Goal: Task Accomplishment & Management: Use online tool/utility

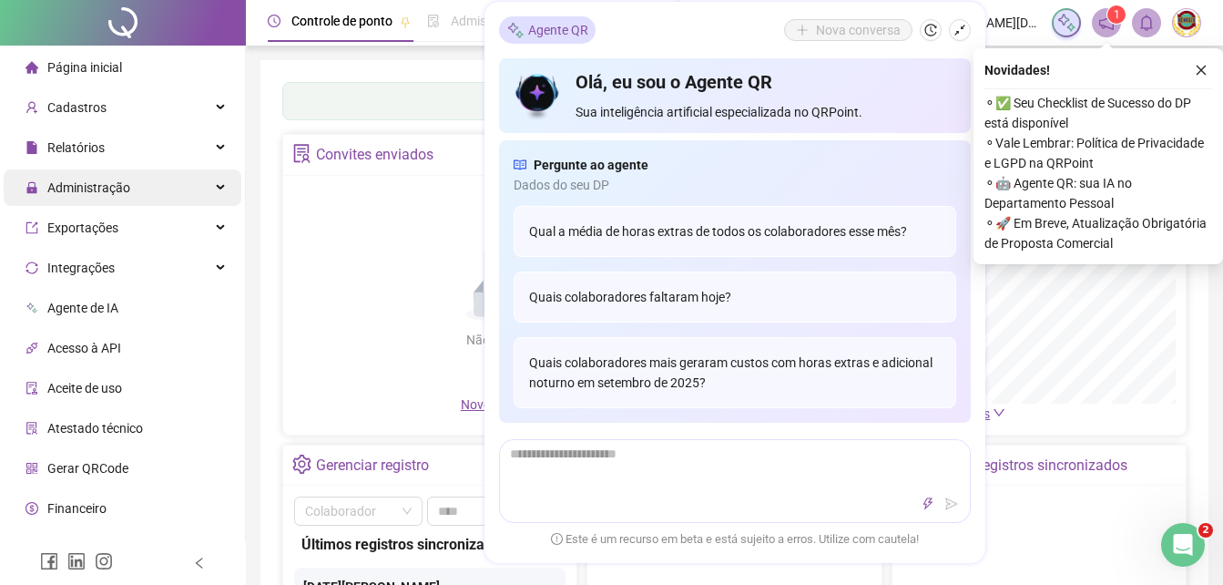
click at [77, 187] on span "Administração" at bounding box center [88, 187] width 83 height 15
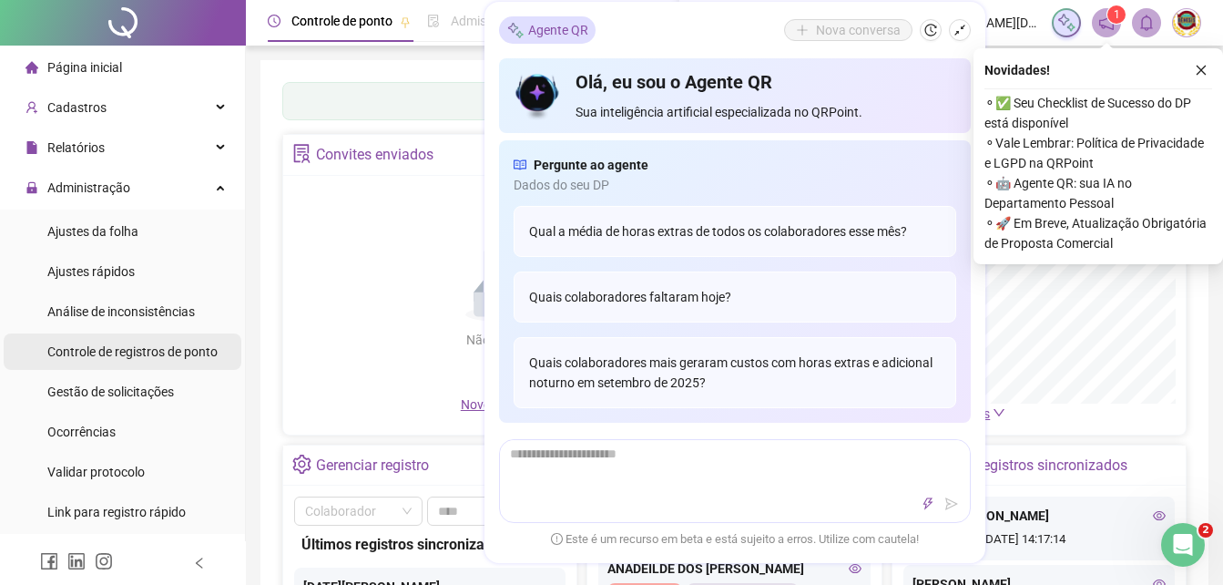
click at [87, 349] on span "Controle de registros de ponto" at bounding box center [132, 351] width 170 height 15
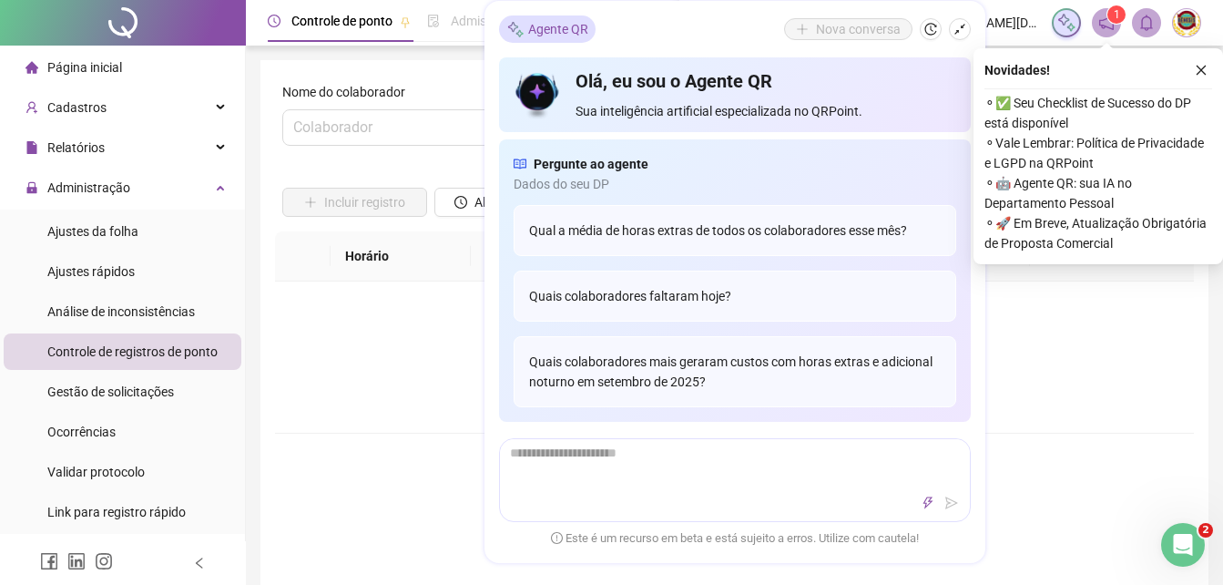
click at [932, 31] on icon "history" at bounding box center [930, 30] width 13 height 13
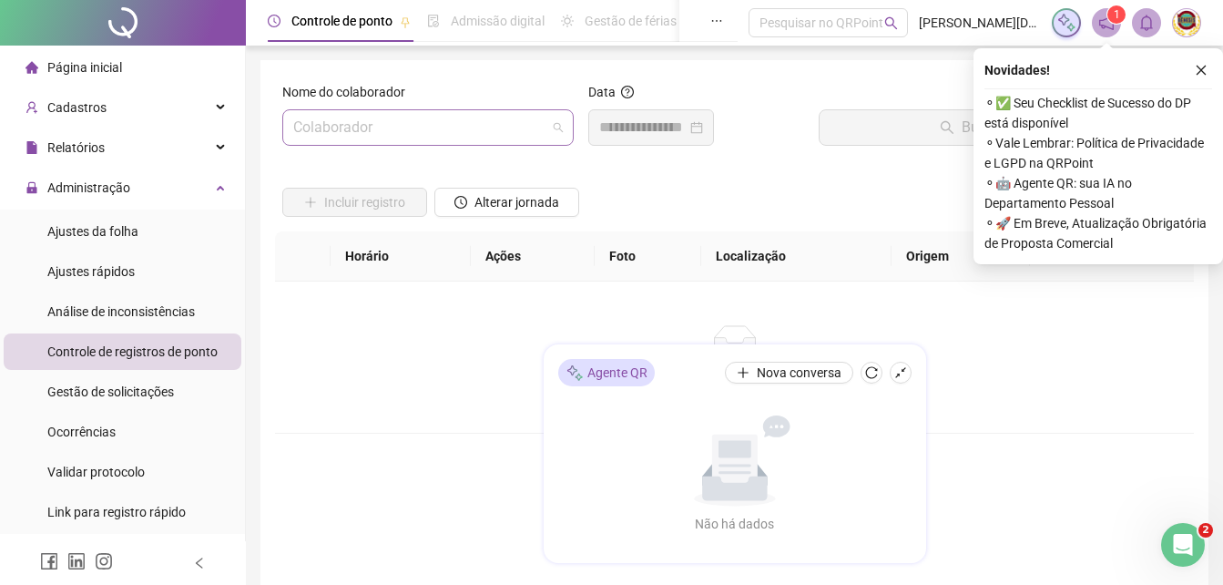
click at [556, 129] on span at bounding box center [428, 127] width 270 height 35
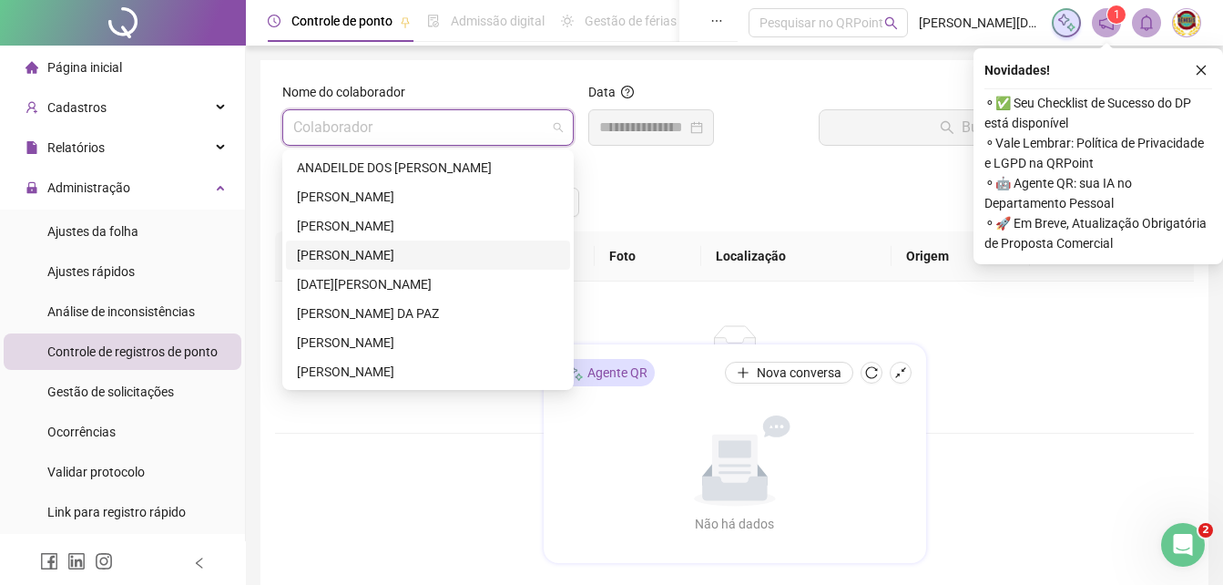
click at [355, 249] on div "[PERSON_NAME]" at bounding box center [428, 255] width 262 height 20
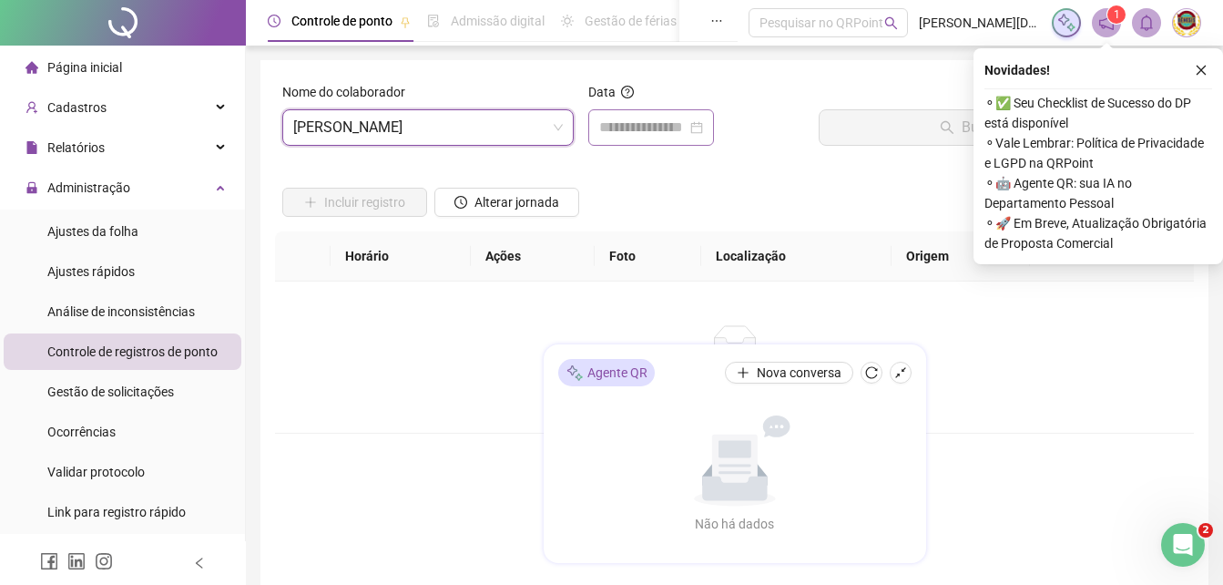
click at [714, 122] on div at bounding box center [651, 127] width 126 height 36
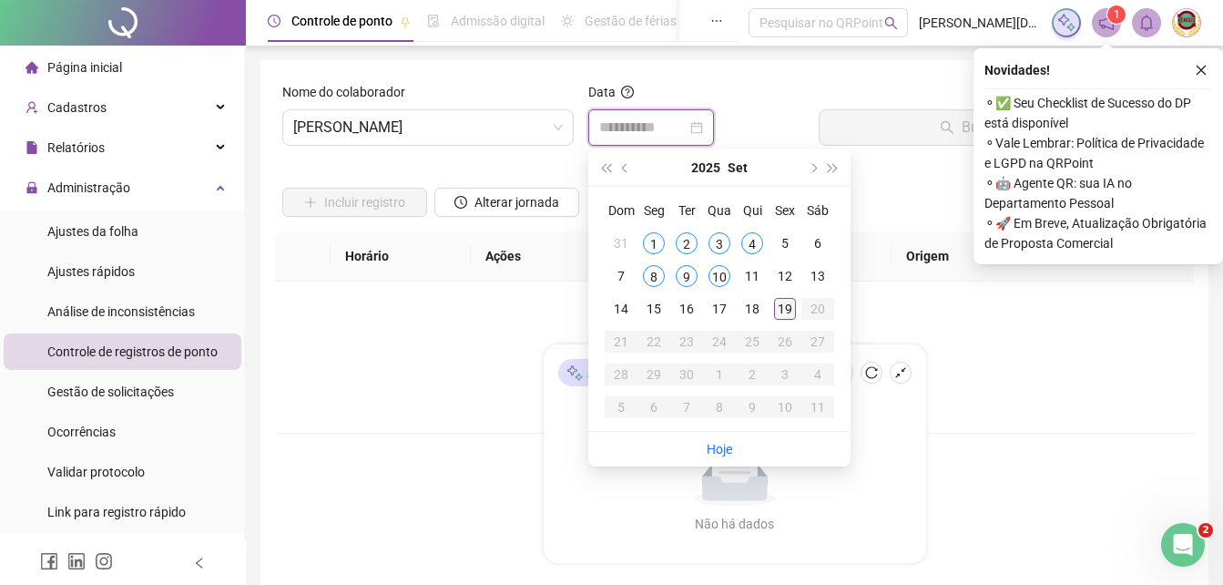
type input "**********"
click at [782, 300] on div "19" at bounding box center [785, 309] width 22 height 22
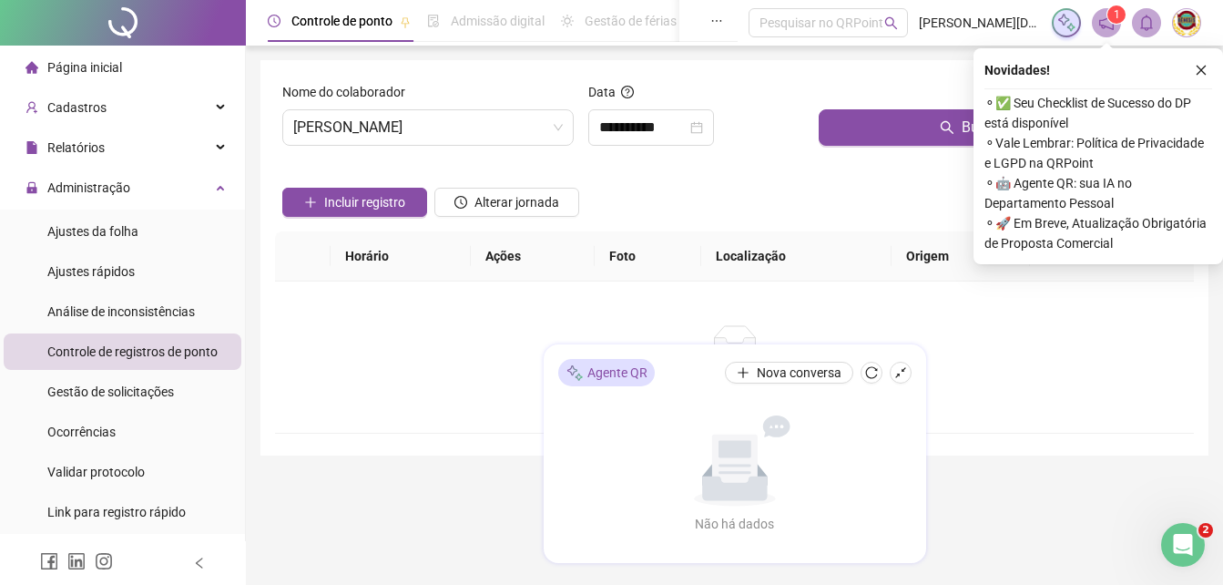
drag, startPoint x: 1208, startPoint y: 68, endPoint x: 1193, endPoint y: 66, distance: 15.7
click at [1206, 68] on button "button" at bounding box center [1201, 70] width 22 height 22
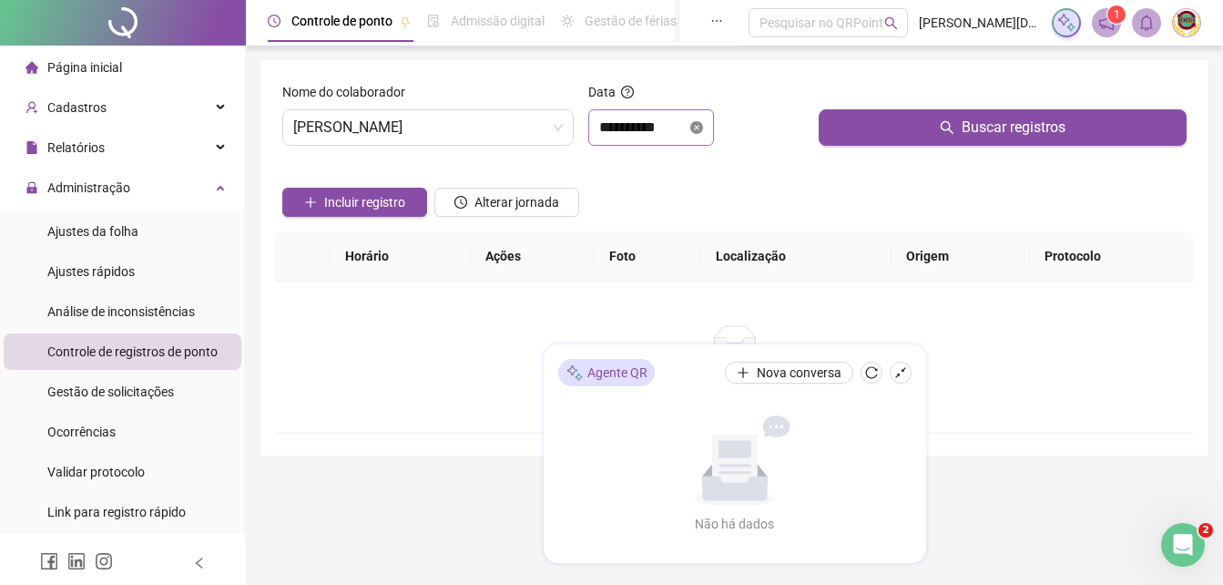
click at [703, 123] on icon "close-circle" at bounding box center [696, 127] width 13 height 13
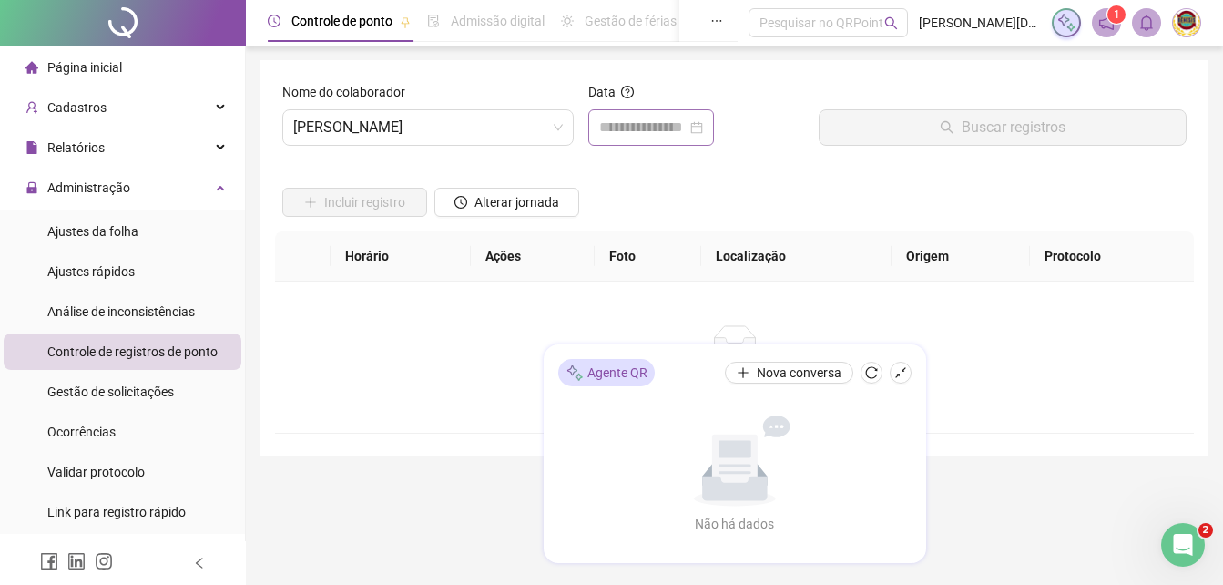
click at [703, 121] on div at bounding box center [651, 128] width 104 height 22
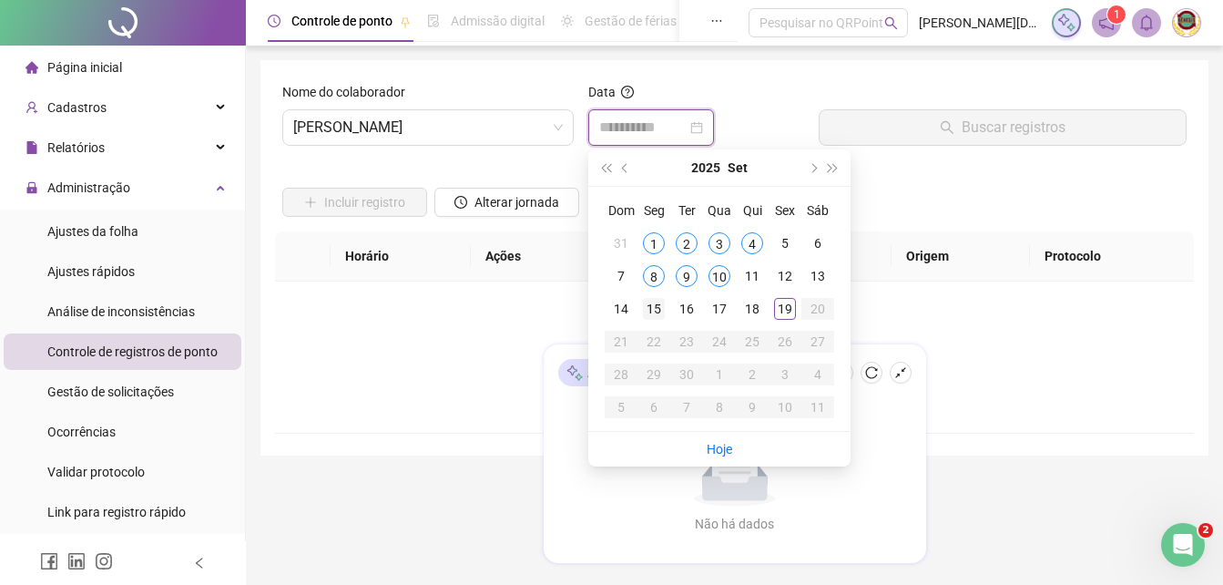
type input "**********"
click at [651, 299] on div "15" at bounding box center [654, 309] width 22 height 22
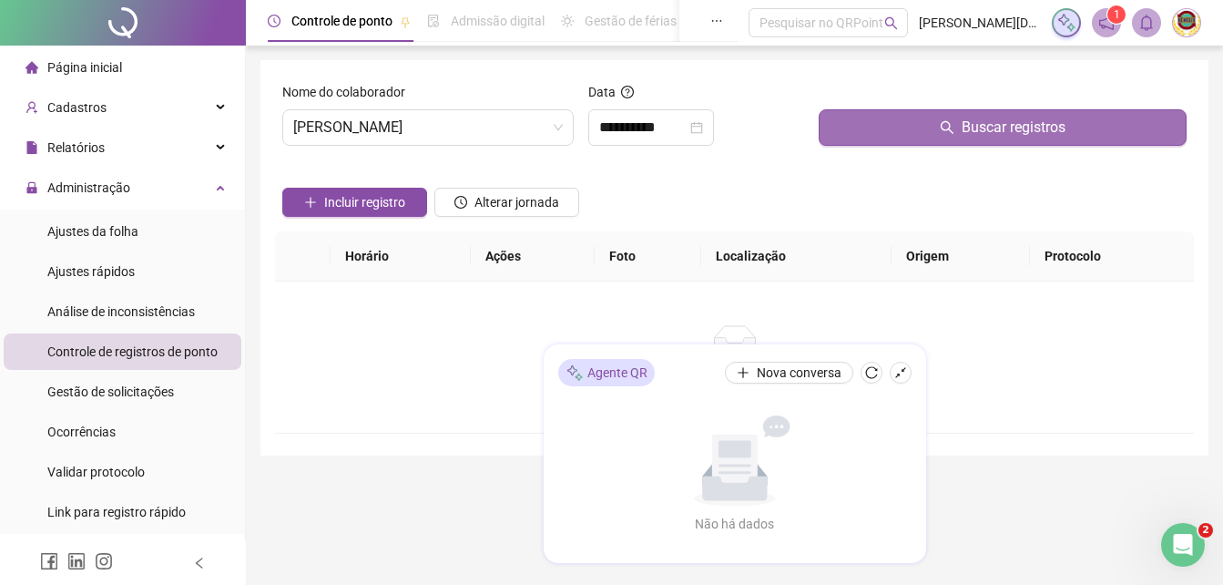
click at [1003, 129] on span "Buscar registros" at bounding box center [1014, 128] width 104 height 22
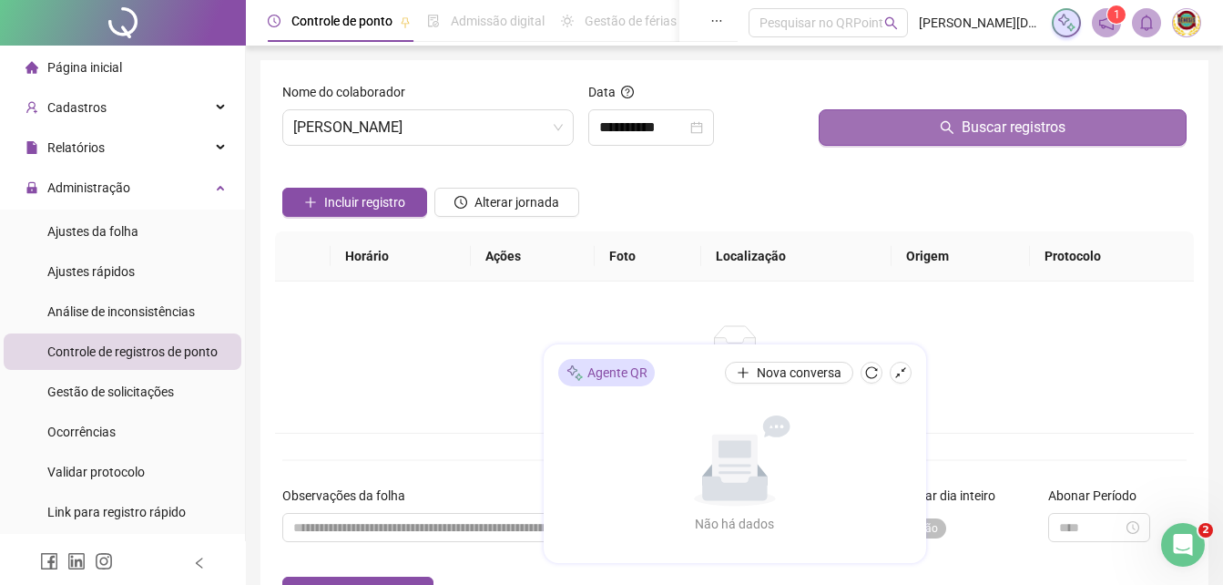
click at [997, 126] on span "Buscar registros" at bounding box center [1014, 128] width 104 height 22
click at [997, 125] on span "Buscar registros" at bounding box center [1014, 128] width 104 height 22
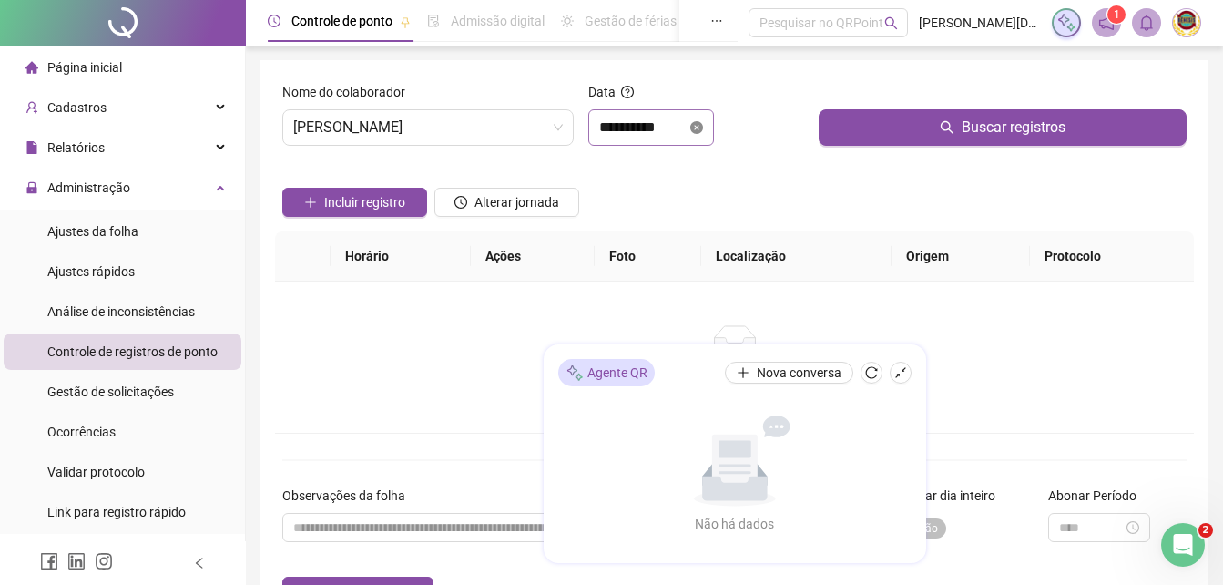
click at [703, 124] on icon "close-circle" at bounding box center [696, 127] width 13 height 13
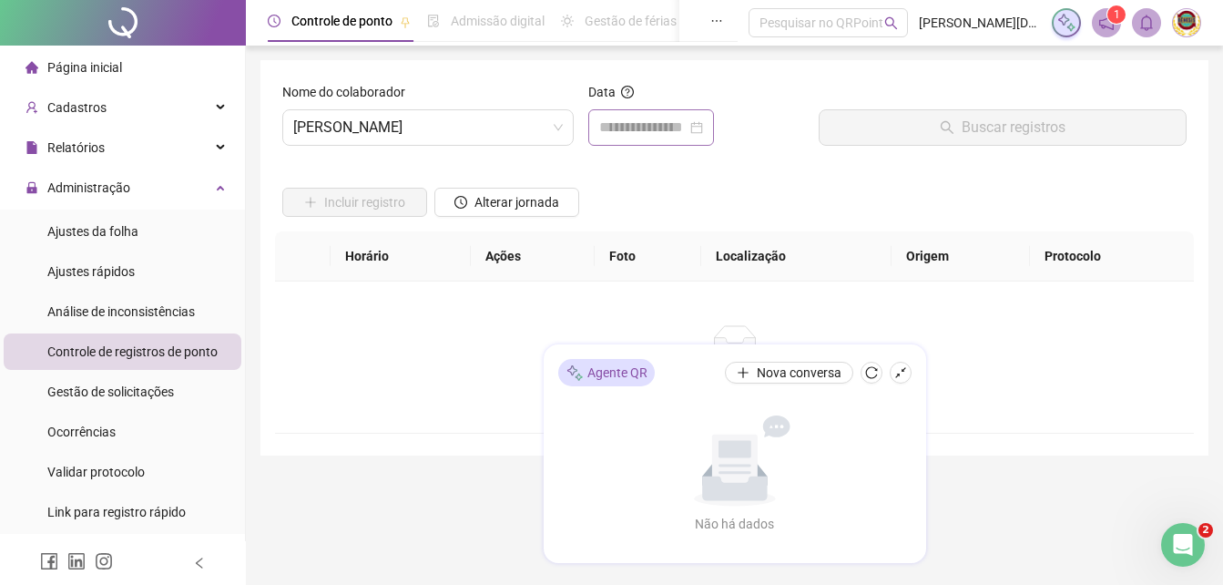
click at [703, 124] on div at bounding box center [651, 128] width 104 height 22
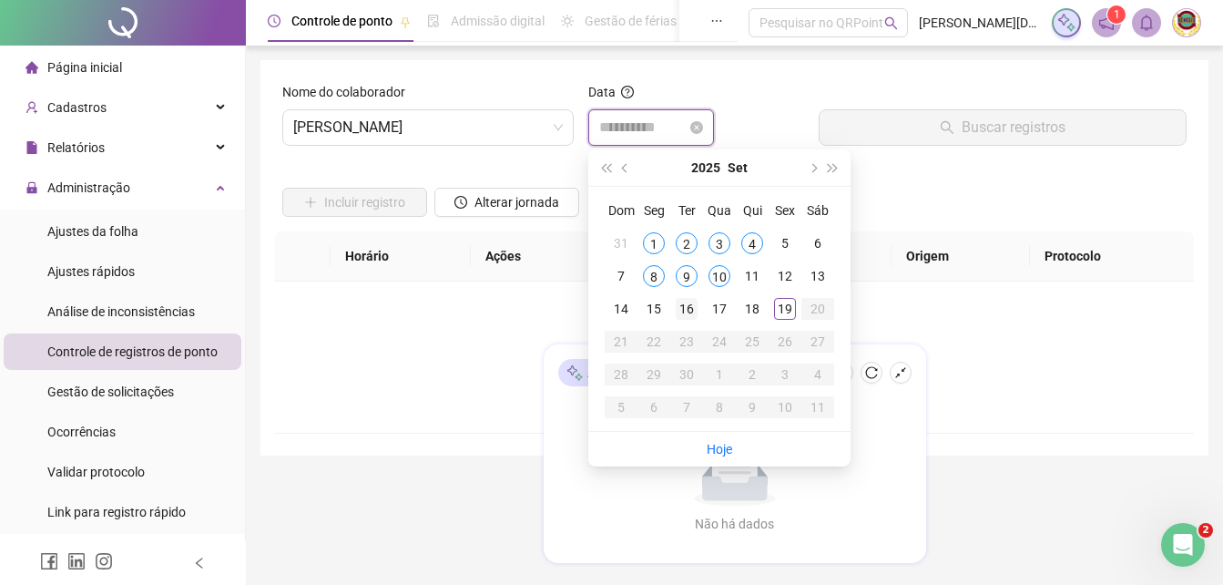
type input "**********"
click at [679, 304] on div "16" at bounding box center [687, 309] width 22 height 22
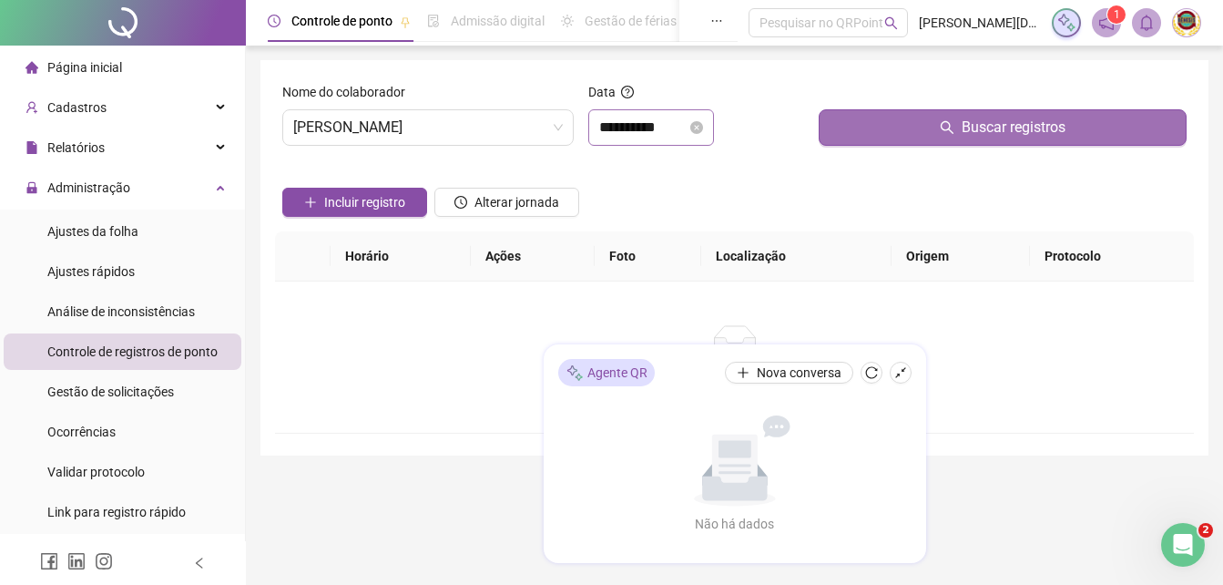
click at [1017, 121] on span "Buscar registros" at bounding box center [1014, 128] width 104 height 22
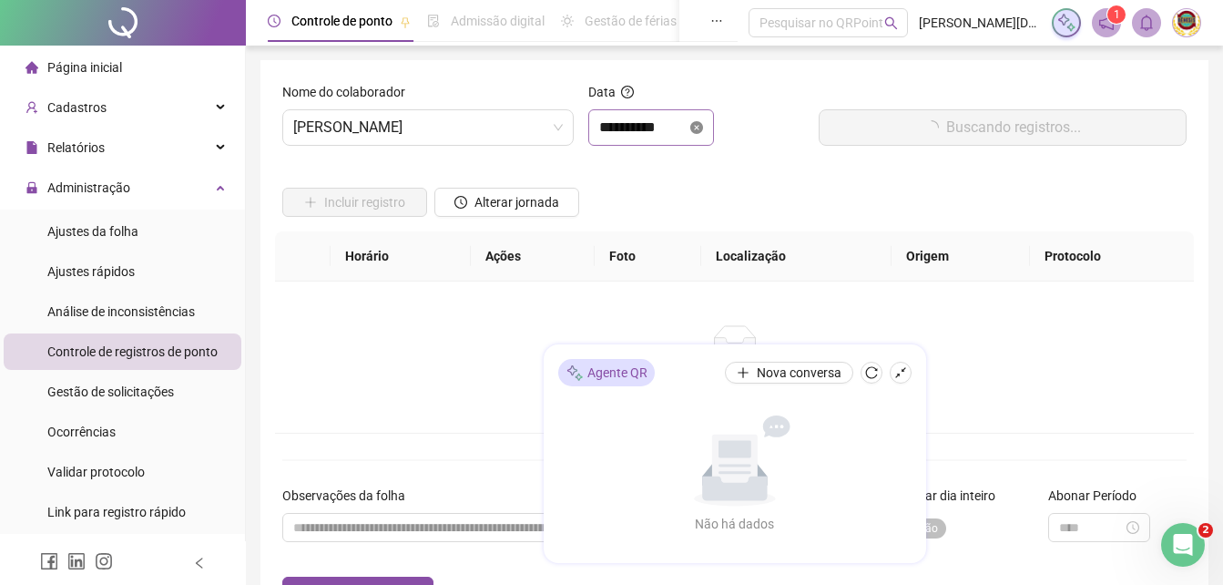
click at [703, 125] on icon "close-circle" at bounding box center [696, 127] width 13 height 13
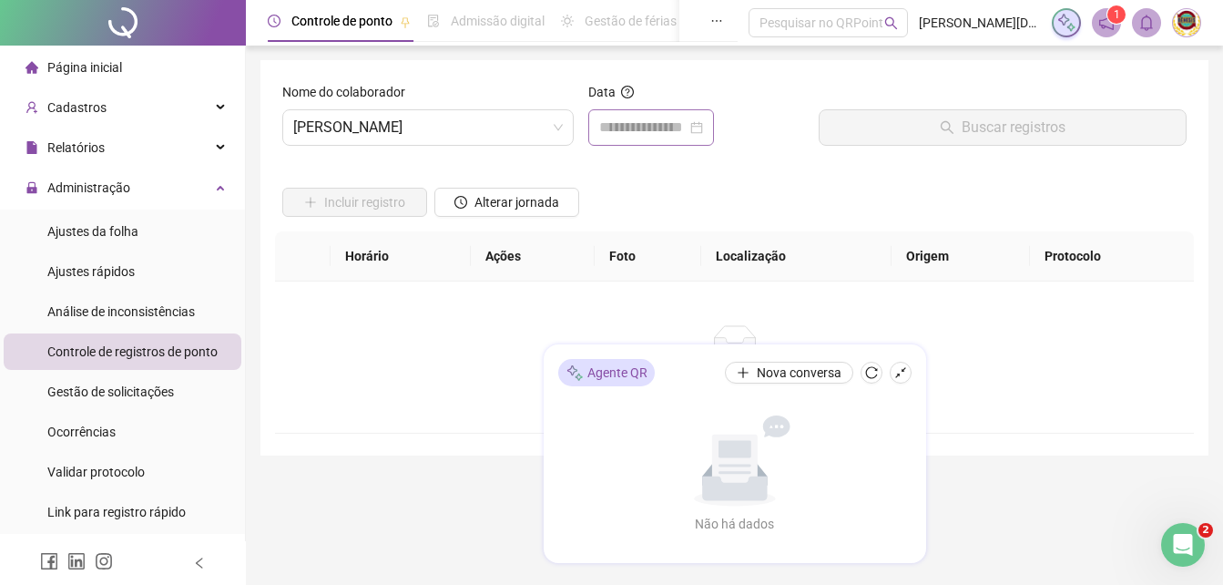
click at [703, 125] on div at bounding box center [651, 128] width 104 height 22
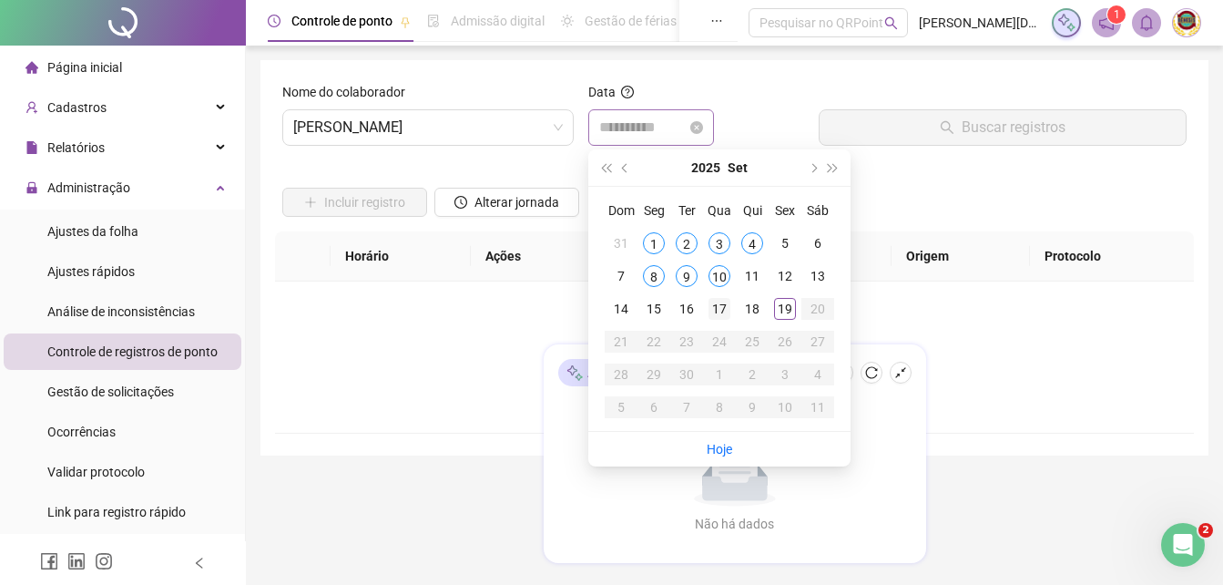
click at [718, 298] on div "17" at bounding box center [719, 309] width 22 height 22
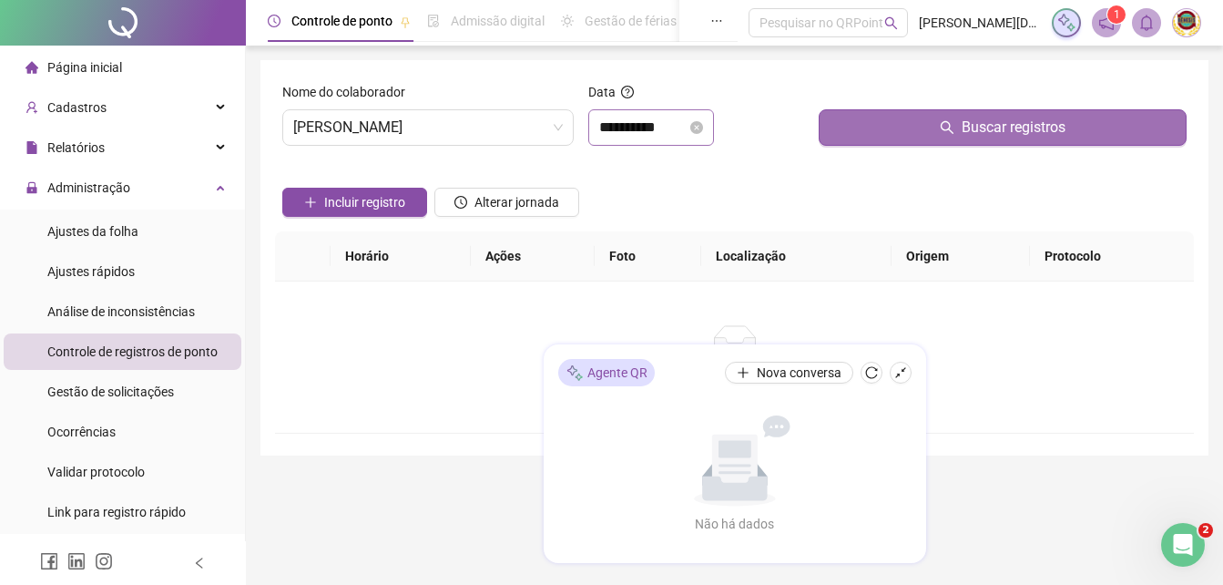
click at [1034, 126] on span "Buscar registros" at bounding box center [1014, 128] width 104 height 22
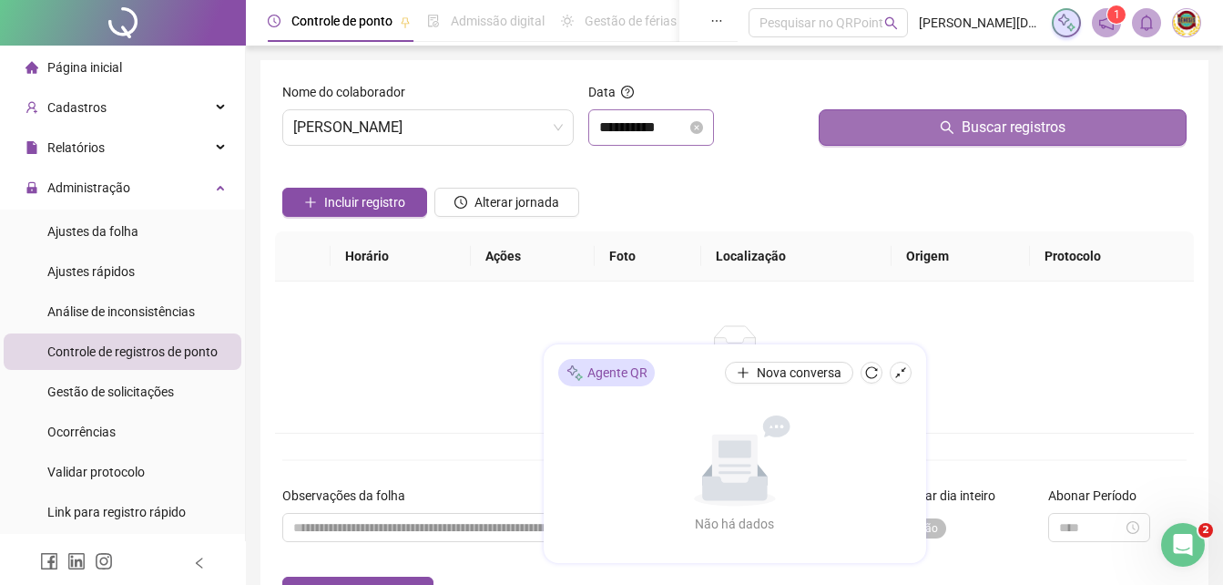
click at [1024, 125] on span "Buscar registros" at bounding box center [1014, 128] width 104 height 22
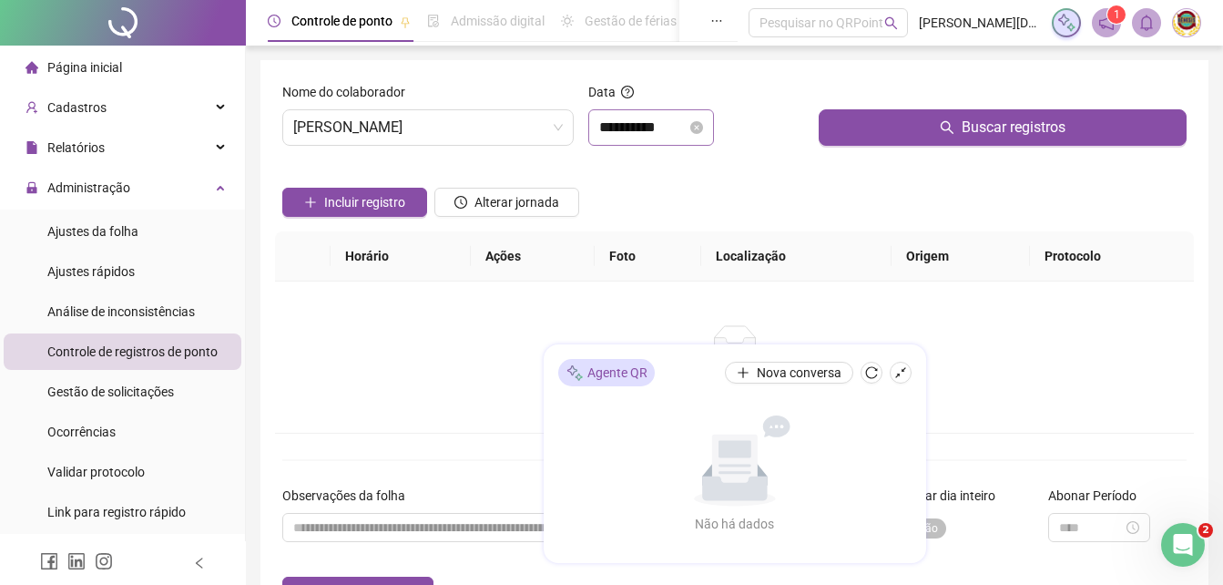
click at [703, 119] on div "**********" at bounding box center [651, 128] width 104 height 22
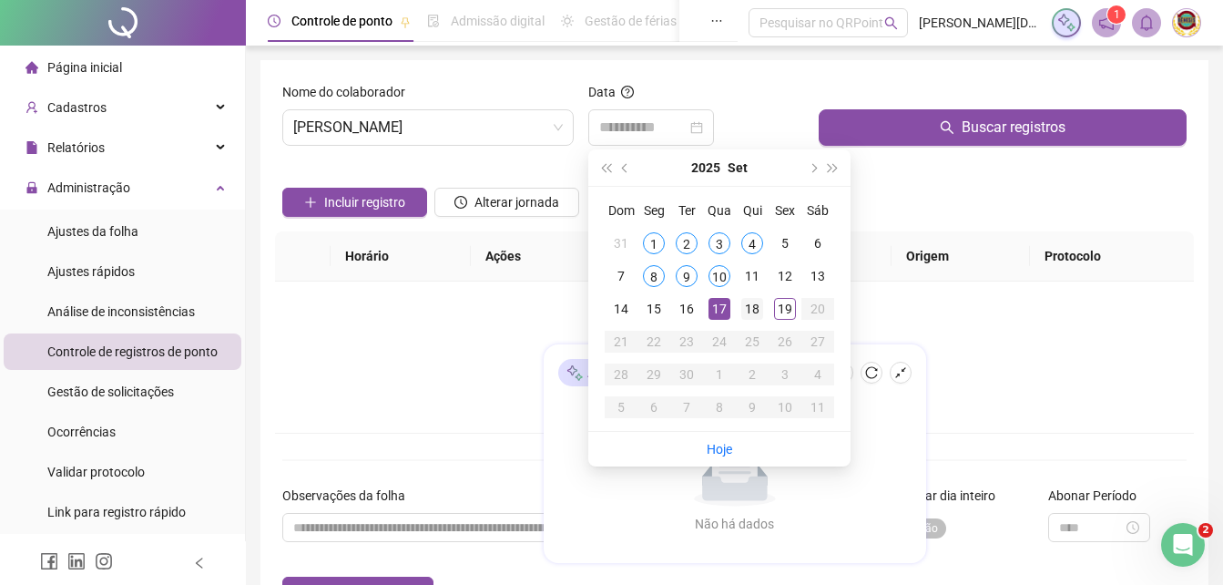
click at [758, 296] on td "18" at bounding box center [752, 308] width 33 height 33
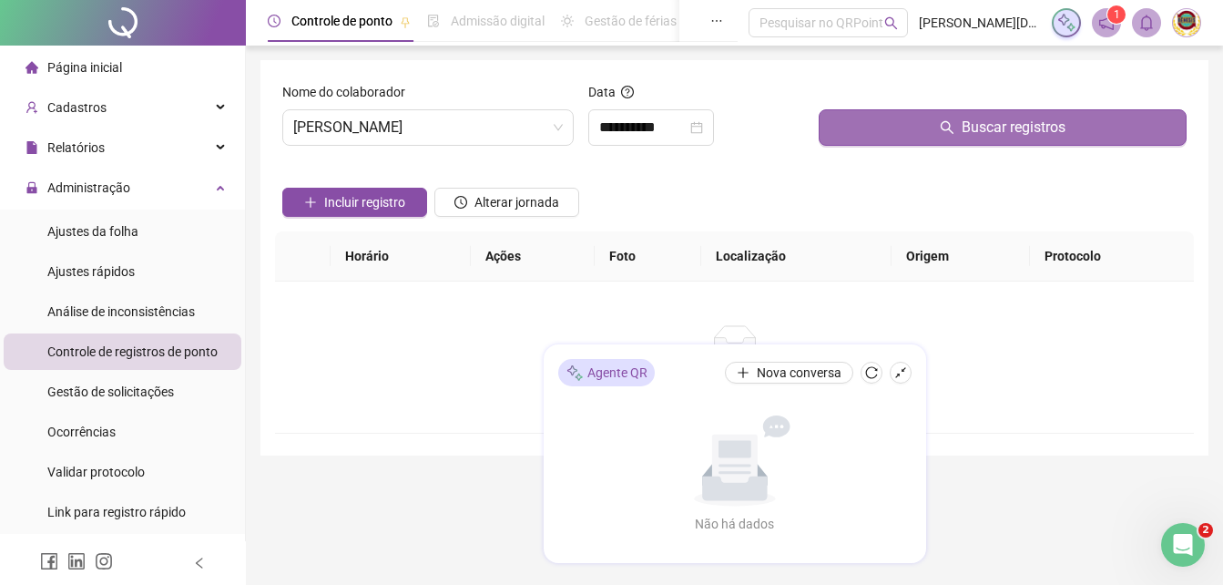
click at [991, 124] on span "Buscar registros" at bounding box center [1014, 128] width 104 height 22
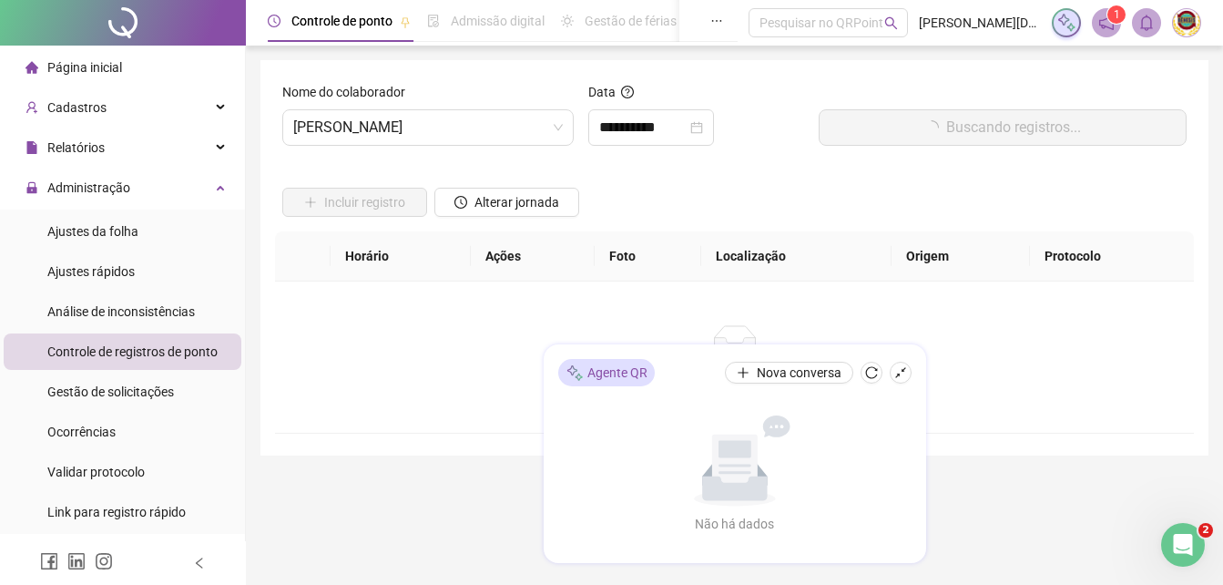
click at [991, 124] on button "Buscando registros..." at bounding box center [1003, 127] width 368 height 36
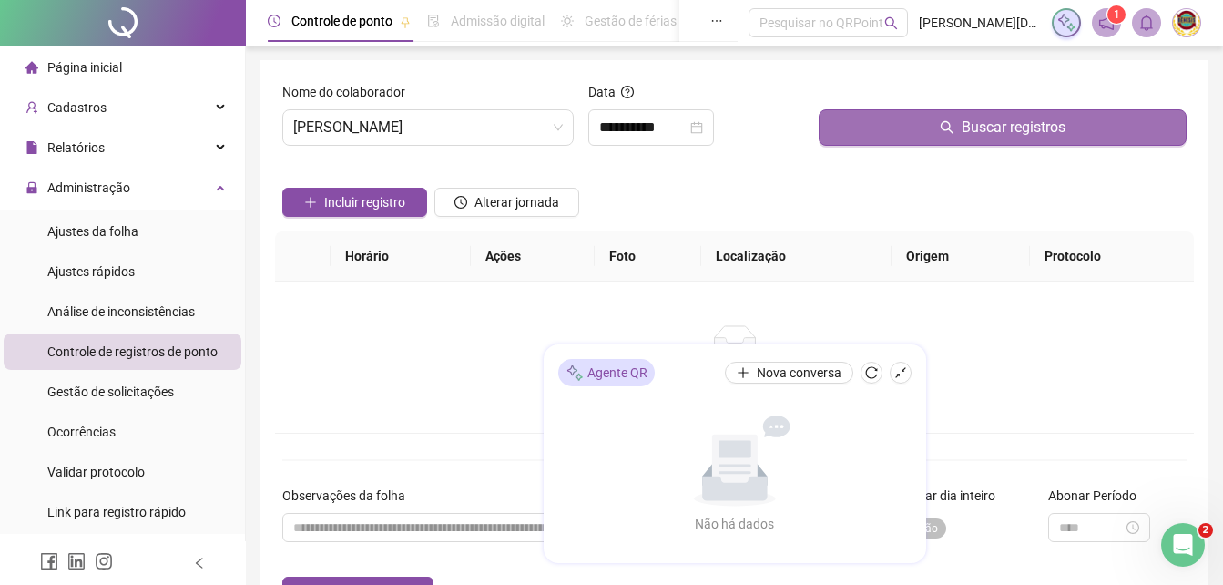
click at [991, 124] on button "Buscar registros" at bounding box center [1003, 127] width 368 height 36
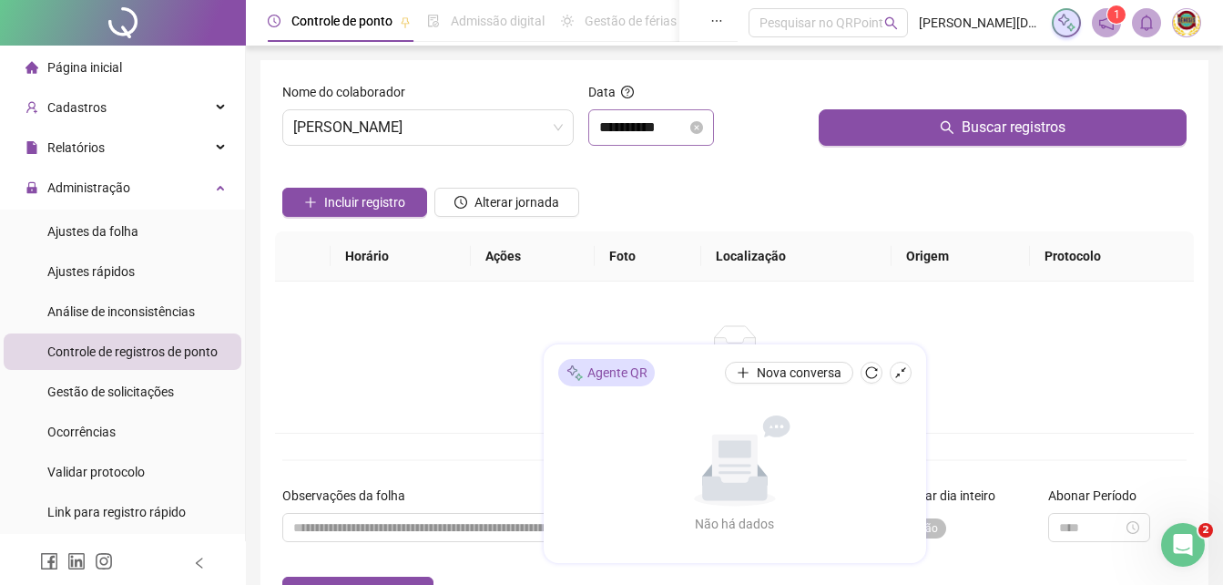
click at [703, 120] on div "**********" at bounding box center [651, 128] width 104 height 22
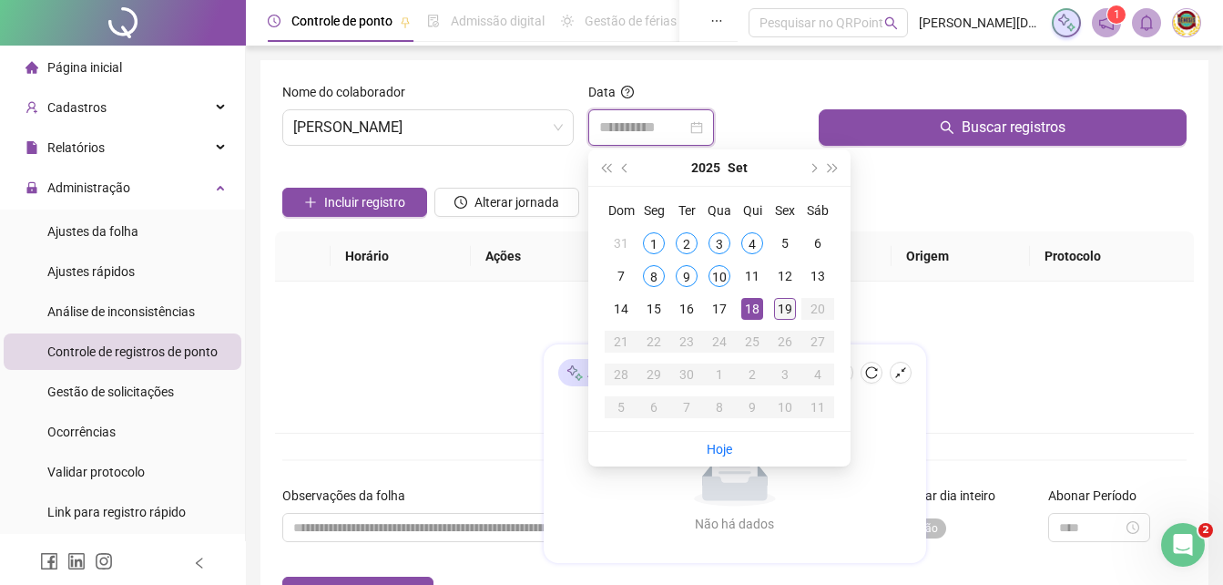
type input "**********"
click at [784, 301] on div "19" at bounding box center [785, 309] width 22 height 22
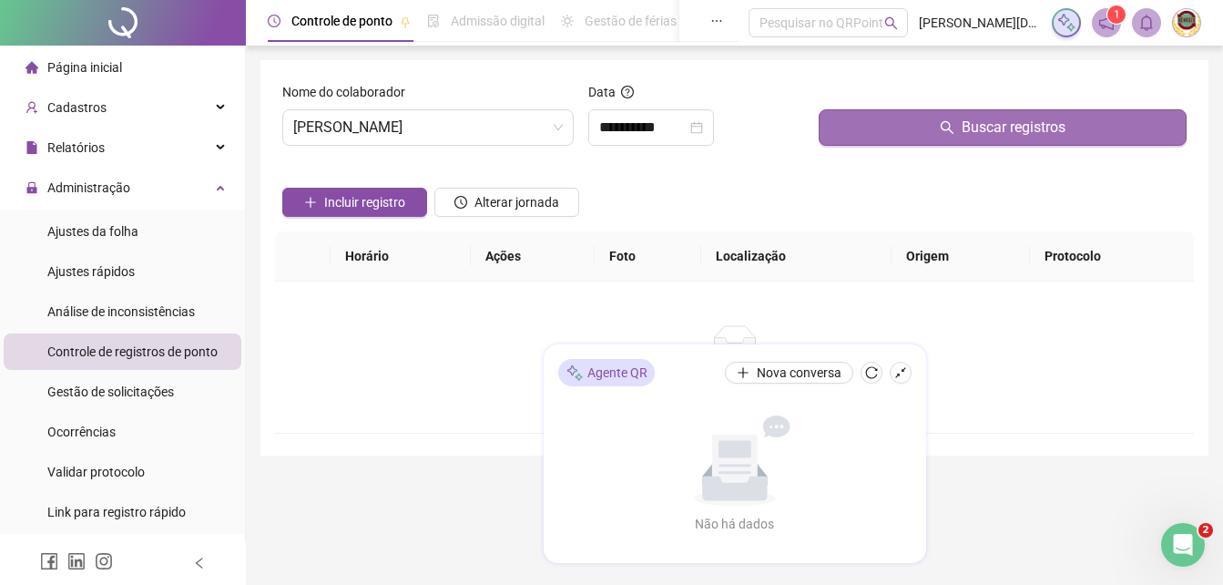
click at [983, 128] on span "Buscar registros" at bounding box center [1014, 128] width 104 height 22
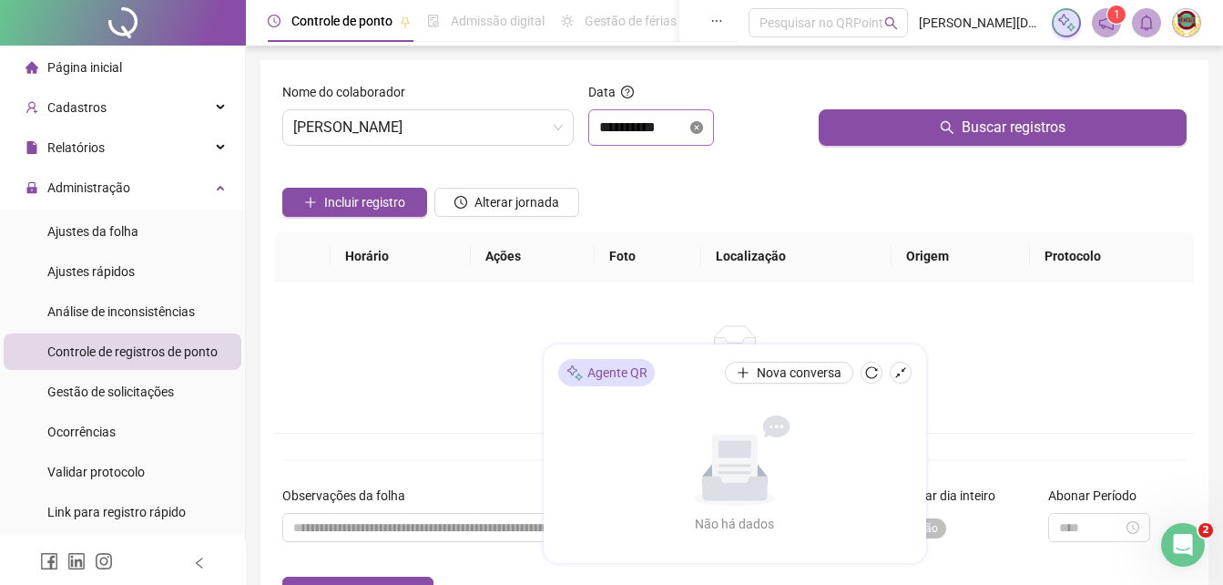
click at [703, 126] on icon "close-circle" at bounding box center [696, 127] width 13 height 13
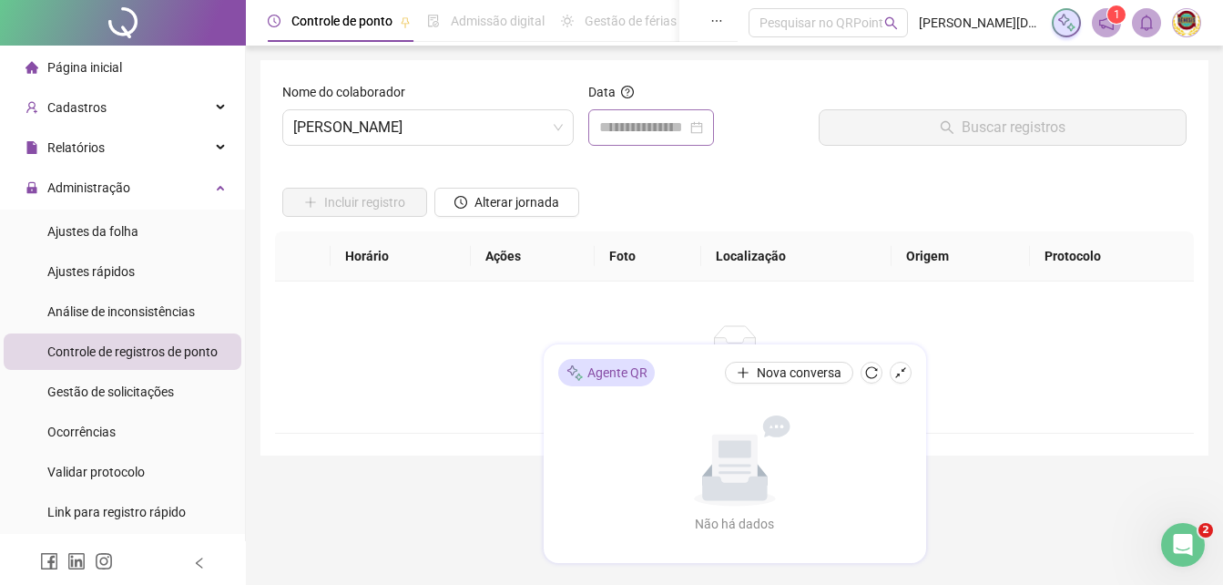
click at [703, 126] on div at bounding box center [651, 128] width 104 height 22
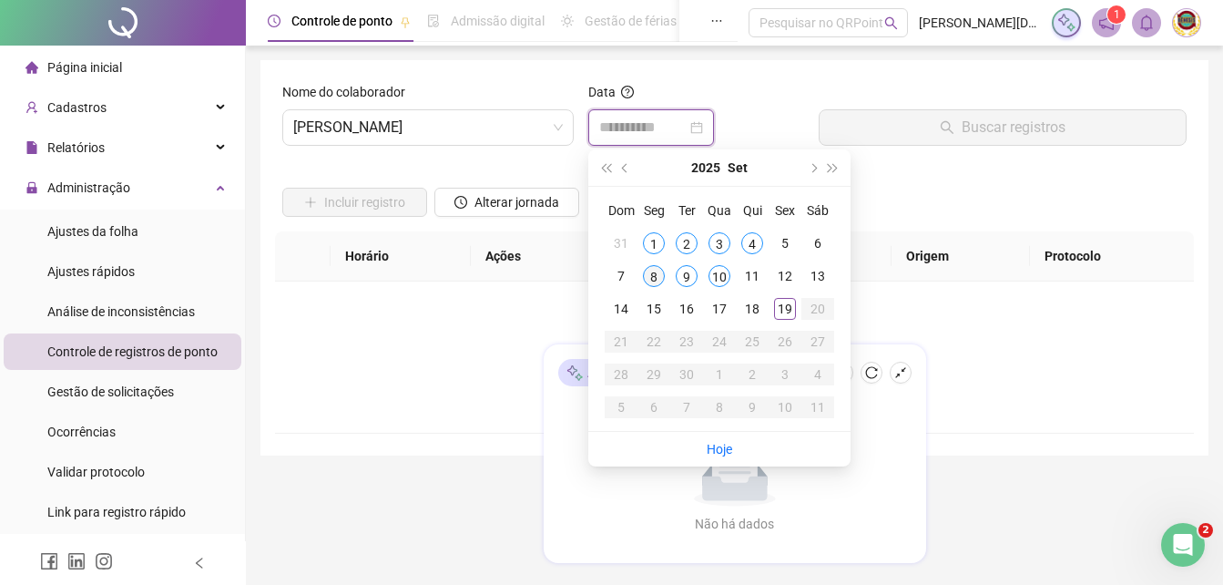
type input "**********"
click at [650, 272] on div "8" at bounding box center [654, 276] width 22 height 22
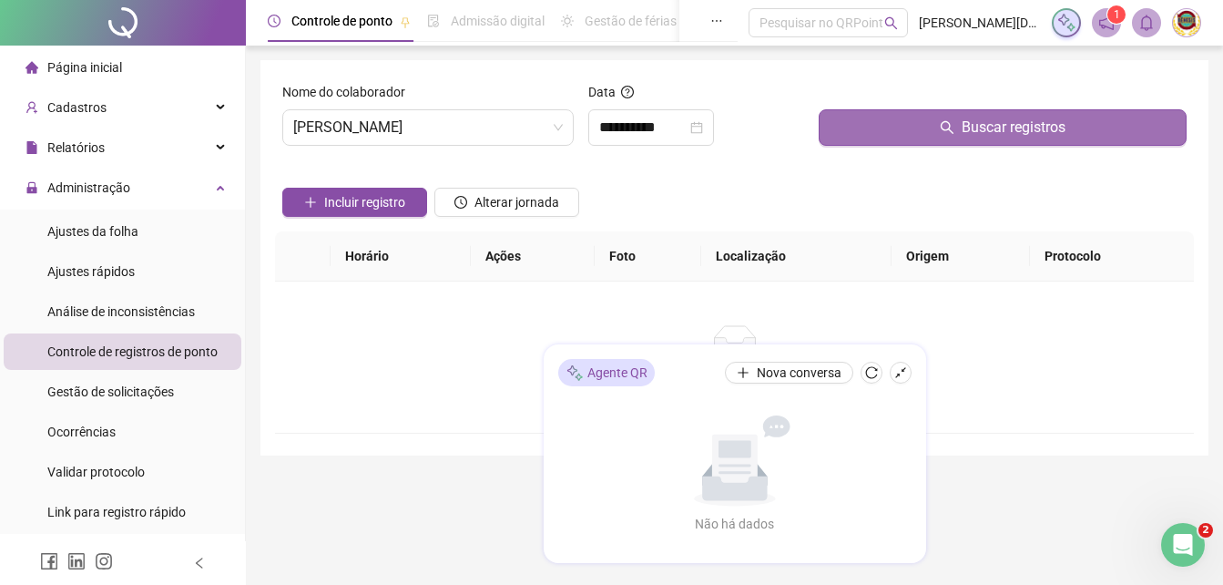
click at [1010, 126] on span "Buscar registros" at bounding box center [1014, 128] width 104 height 22
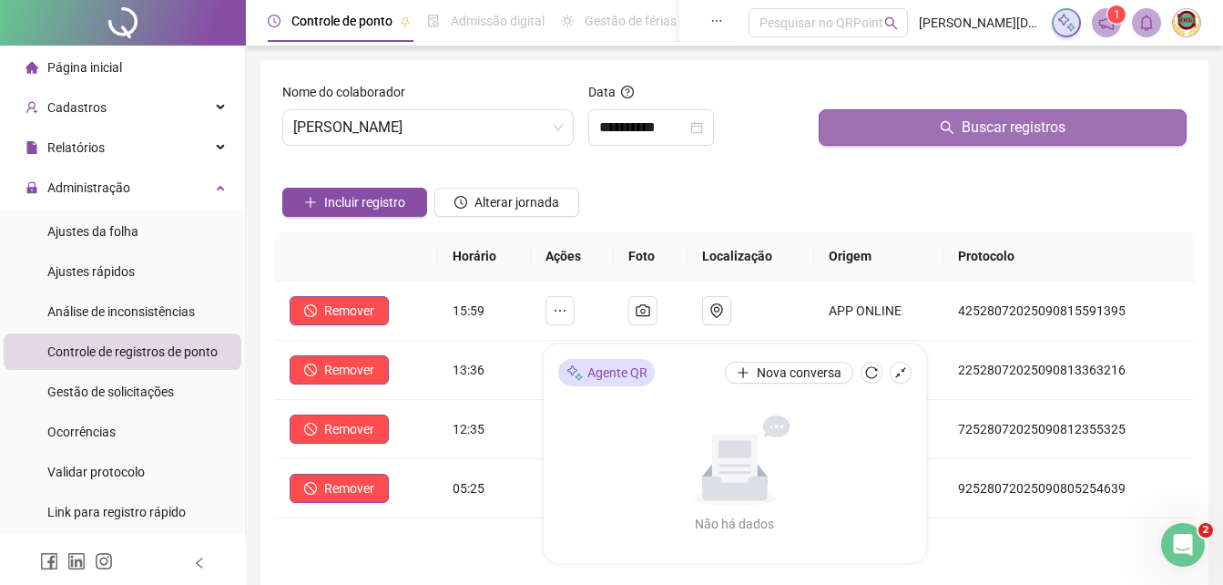
click at [994, 127] on span "Buscar registros" at bounding box center [1014, 128] width 104 height 22
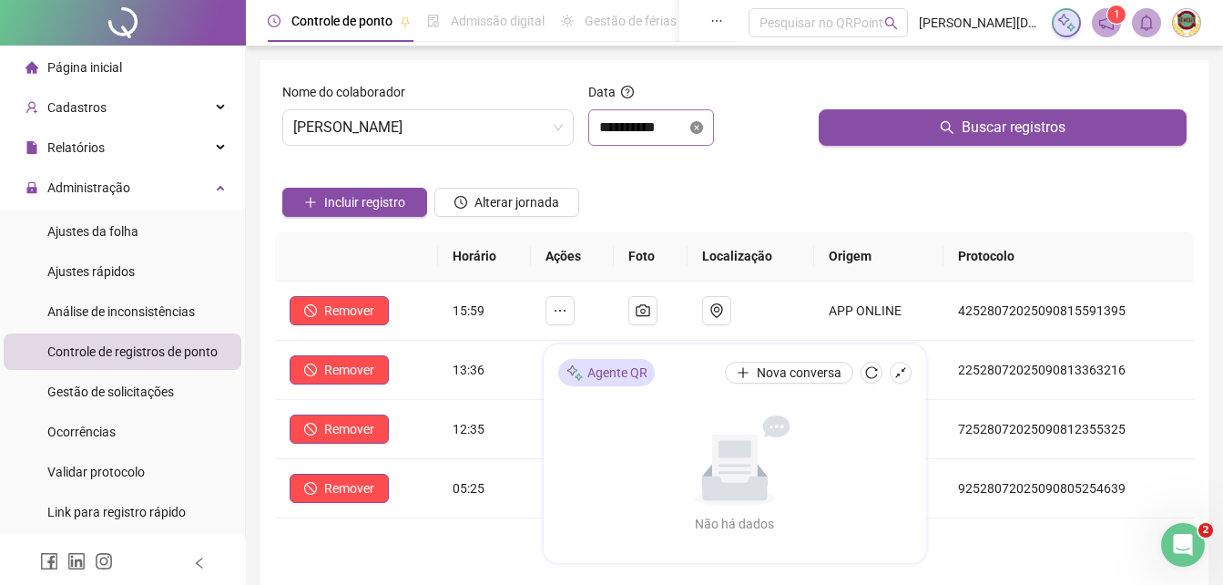
click at [703, 122] on icon "close-circle" at bounding box center [696, 127] width 13 height 13
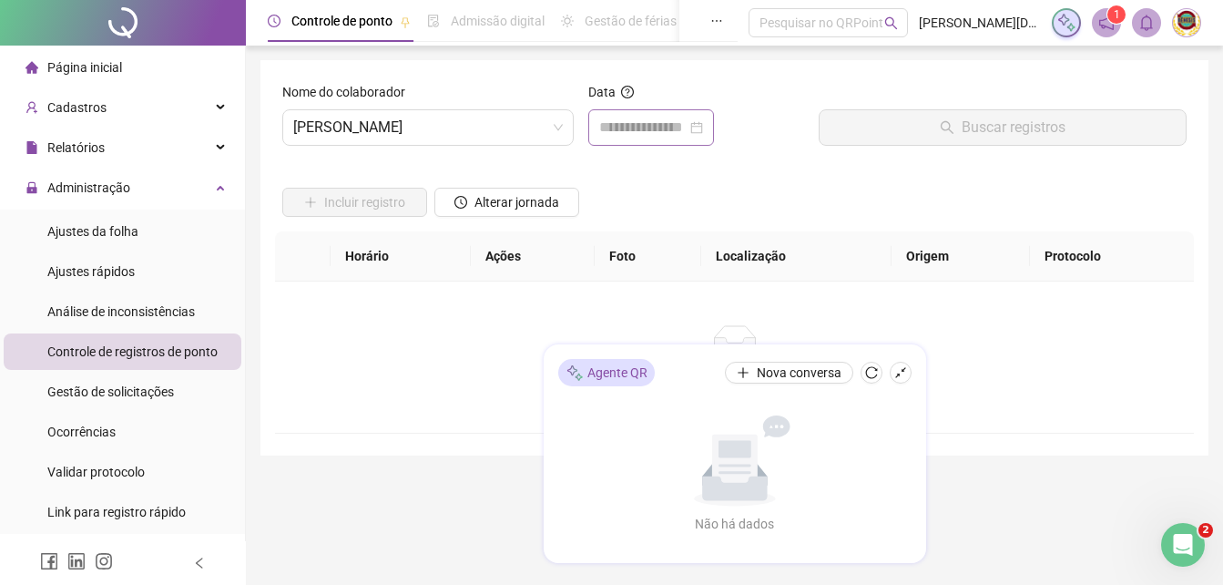
click at [703, 122] on div at bounding box center [651, 128] width 104 height 22
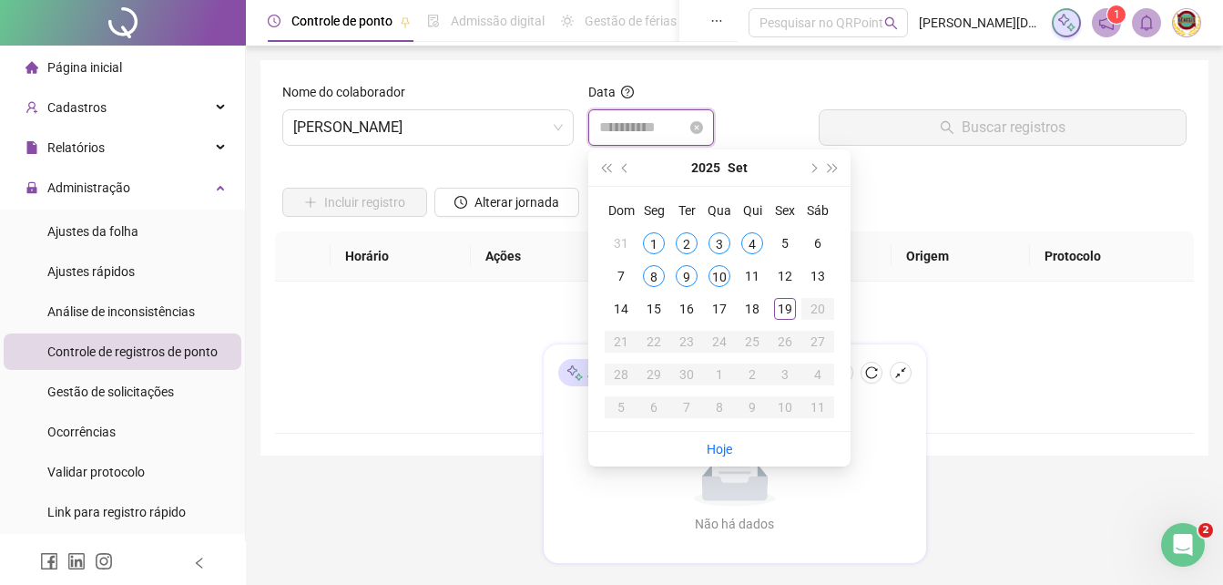
type input "**********"
click at [691, 270] on div "9" at bounding box center [687, 276] width 22 height 22
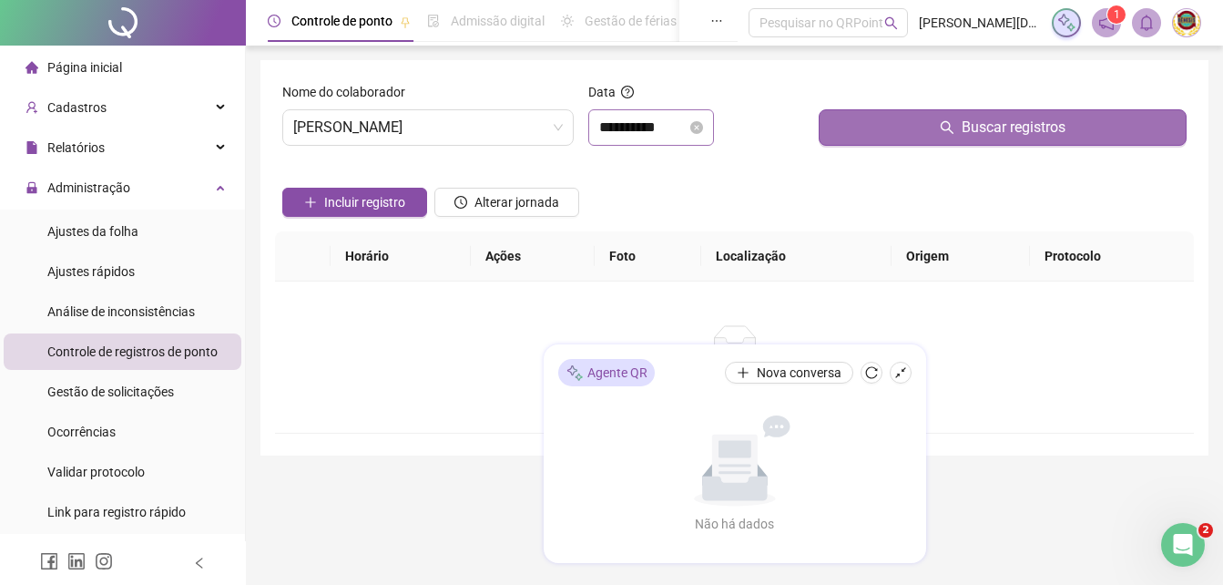
click at [981, 126] on span "Buscar registros" at bounding box center [1014, 128] width 104 height 22
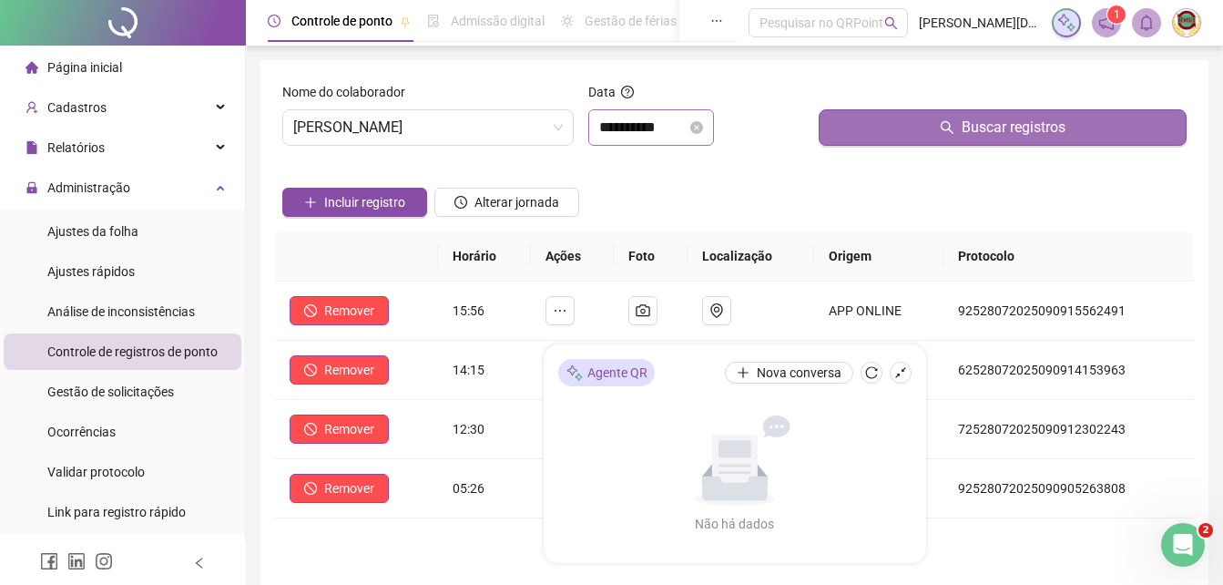
click at [981, 126] on span "Buscar registros" at bounding box center [1014, 128] width 104 height 22
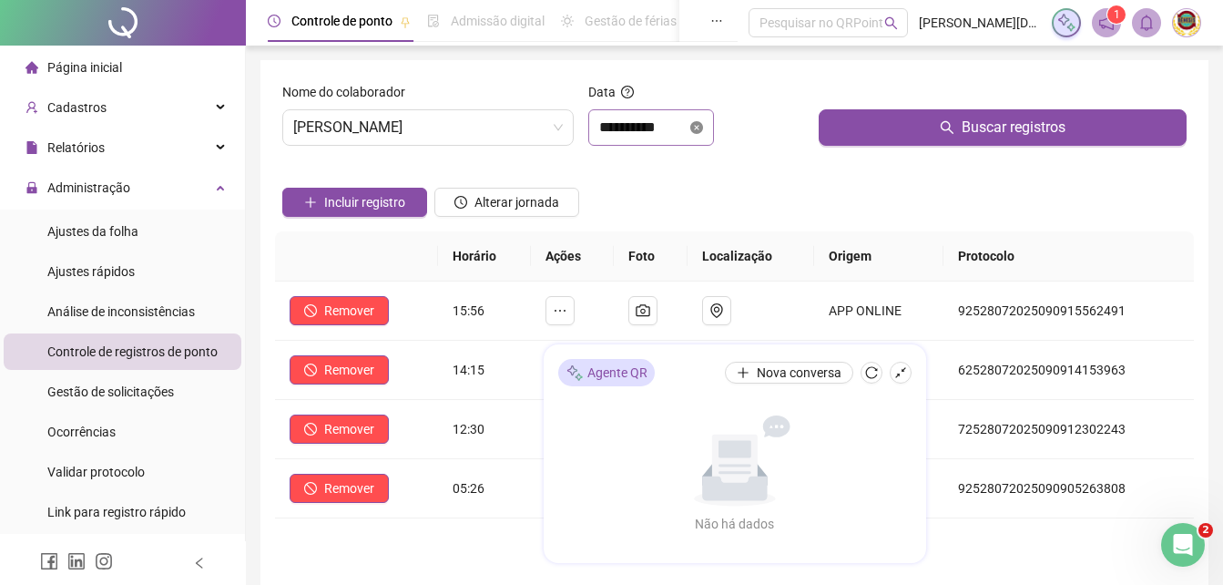
click at [703, 123] on icon "close-circle" at bounding box center [696, 127] width 13 height 13
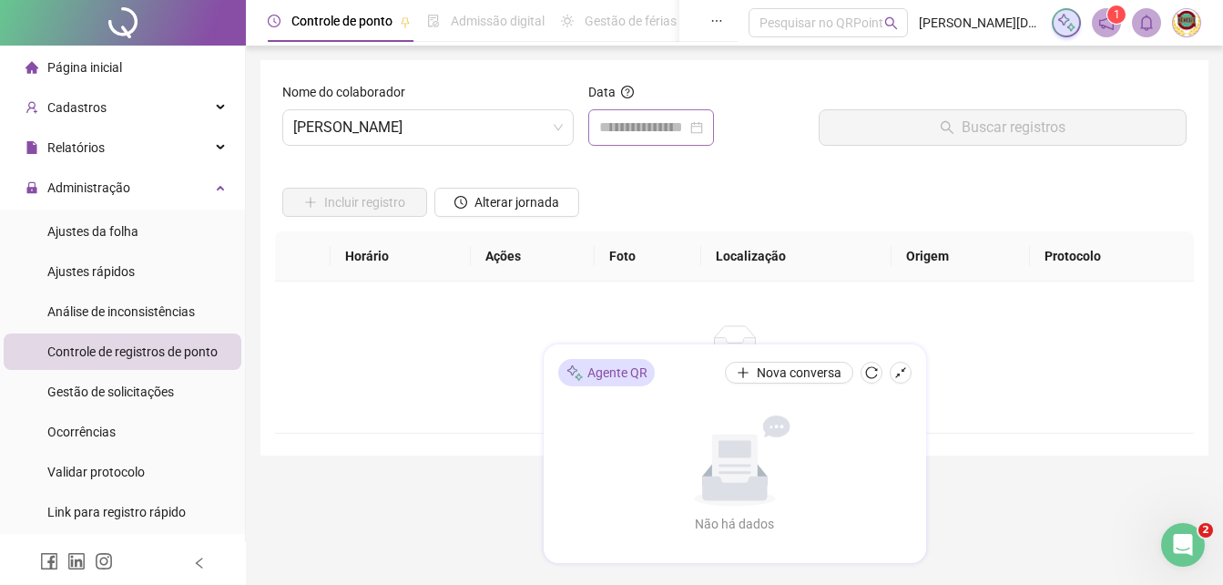
click at [703, 123] on div at bounding box center [651, 128] width 104 height 22
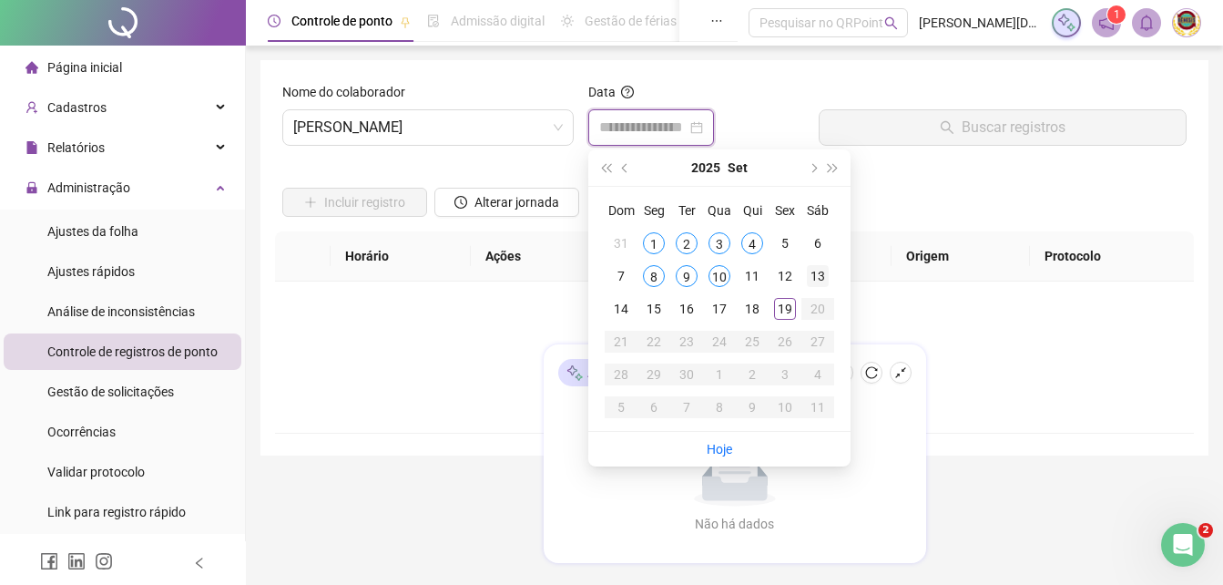
type input "**********"
click at [755, 271] on div "11" at bounding box center [752, 276] width 22 height 22
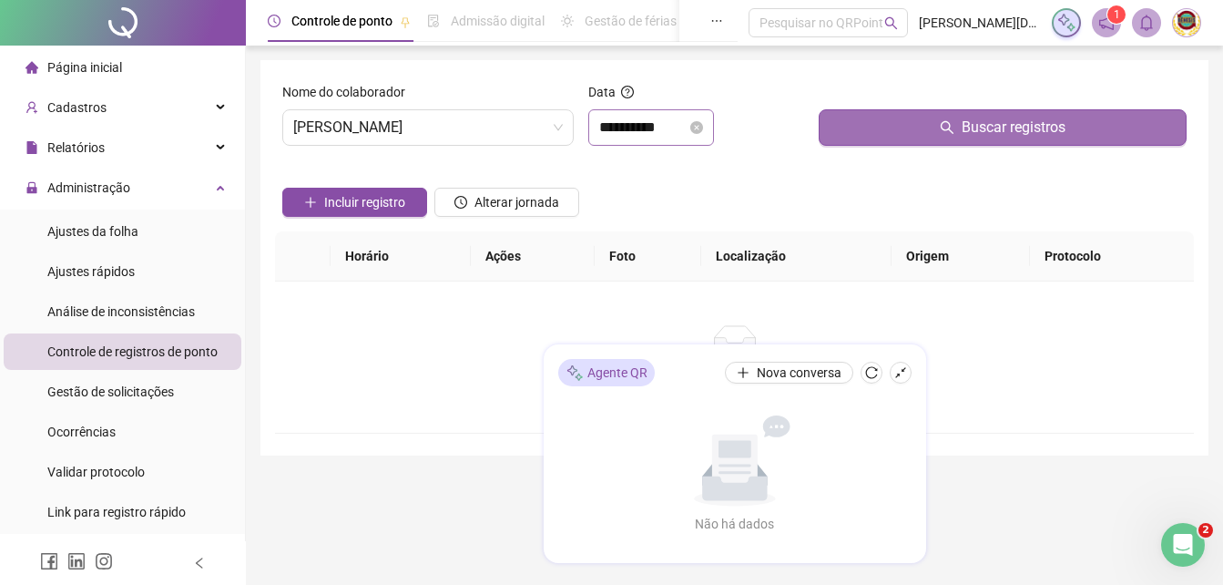
drag, startPoint x: 755, startPoint y: 271, endPoint x: 1029, endPoint y: 127, distance: 310.0
click at [1029, 127] on span "Buscar registros" at bounding box center [1014, 128] width 104 height 22
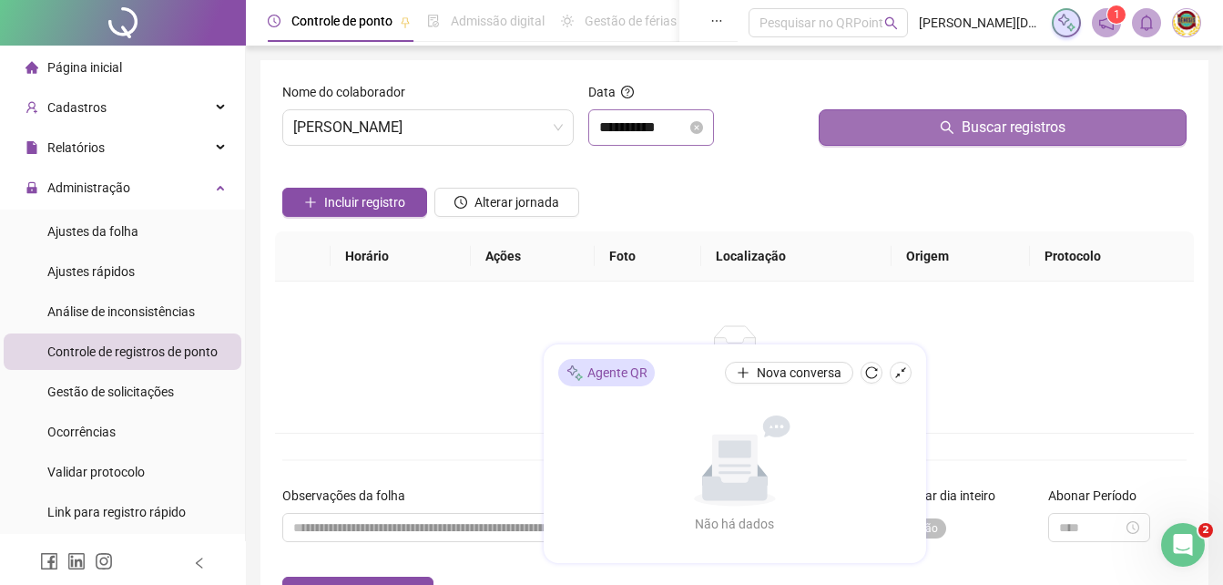
click at [1029, 127] on span "Buscar registros" at bounding box center [1014, 128] width 104 height 22
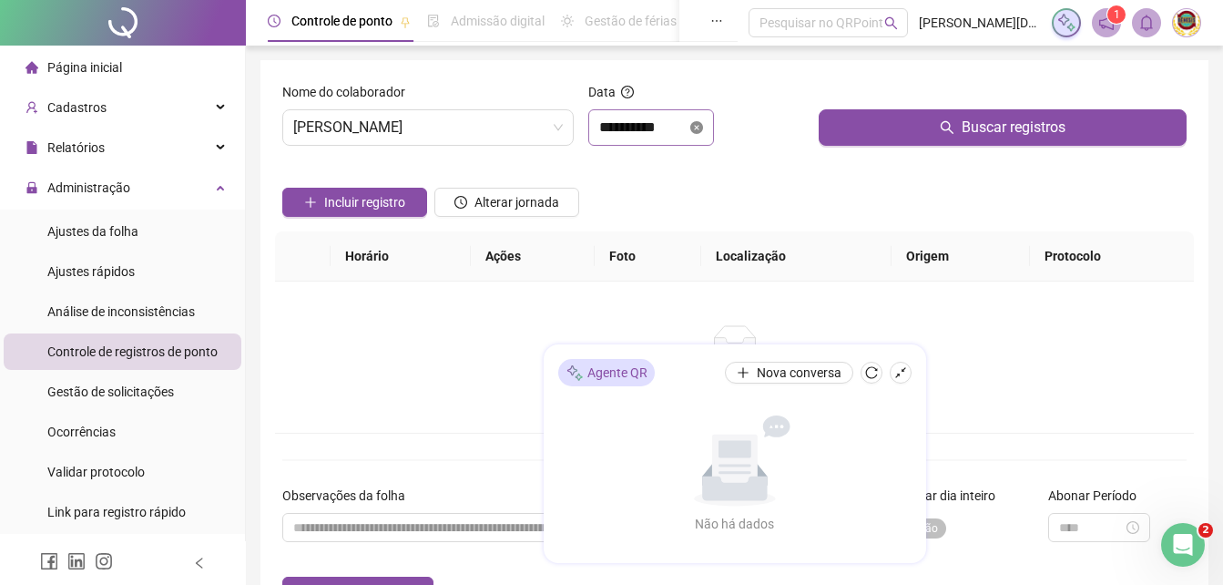
click at [703, 124] on icon "close-circle" at bounding box center [696, 127] width 13 height 13
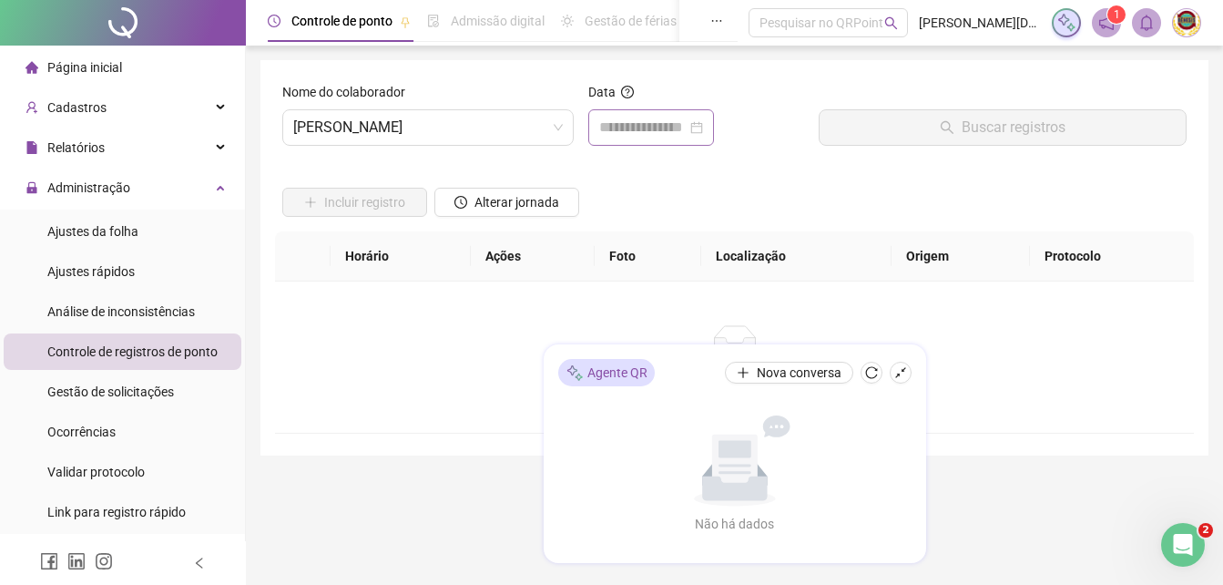
click at [703, 124] on div at bounding box center [651, 128] width 104 height 22
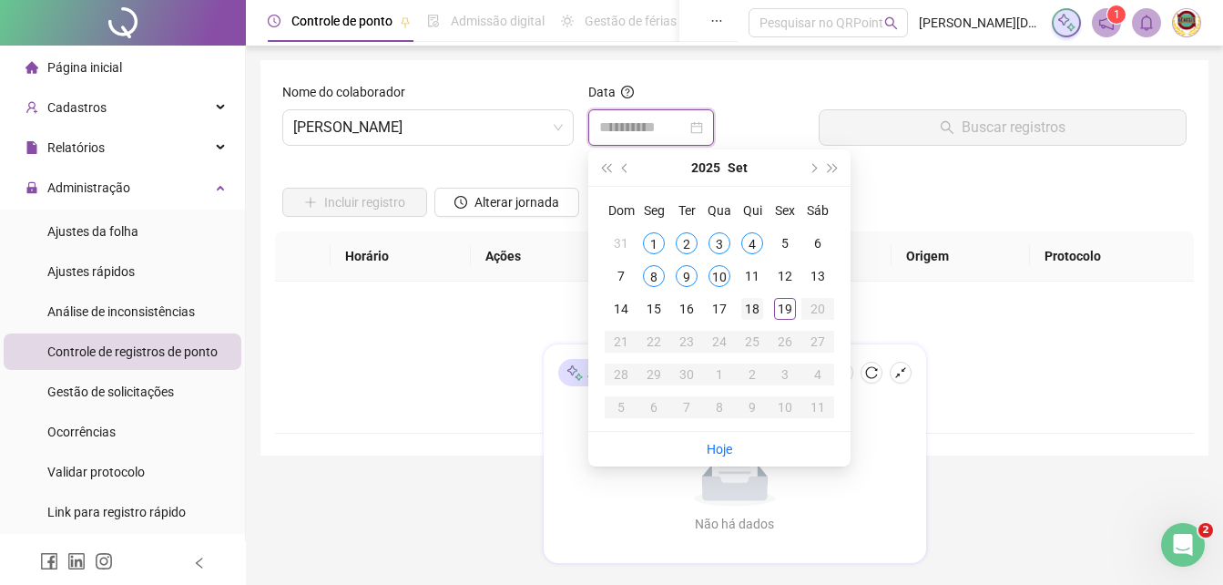
type input "**********"
click at [754, 304] on div "18" at bounding box center [752, 309] width 22 height 22
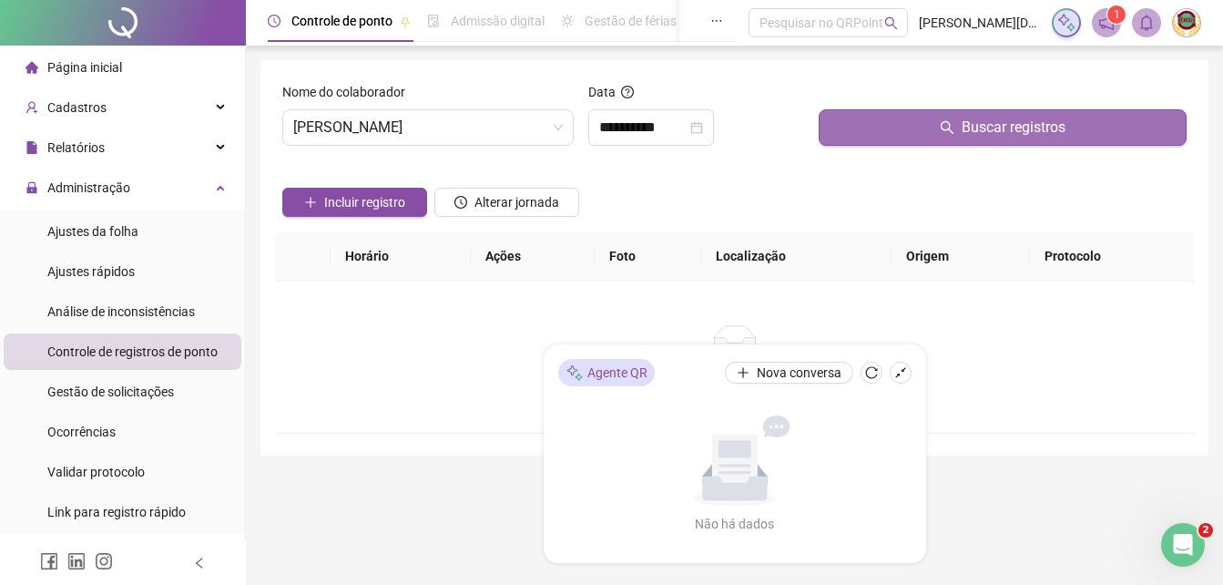
click at [1013, 124] on span "Buscar registros" at bounding box center [1014, 128] width 104 height 22
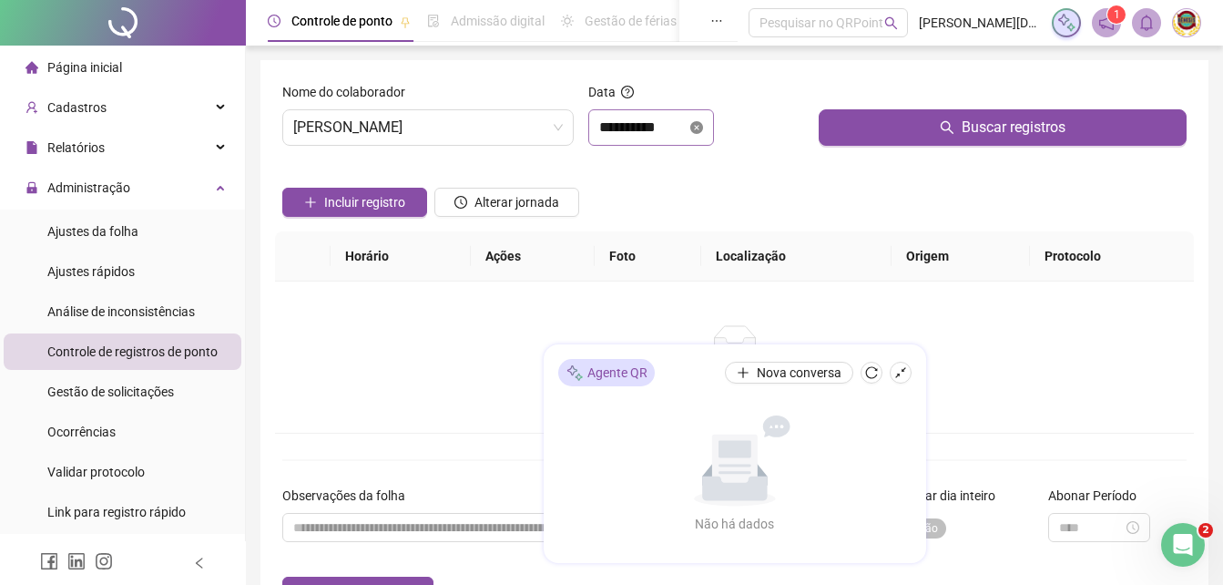
click at [703, 125] on icon "close-circle" at bounding box center [696, 127] width 13 height 13
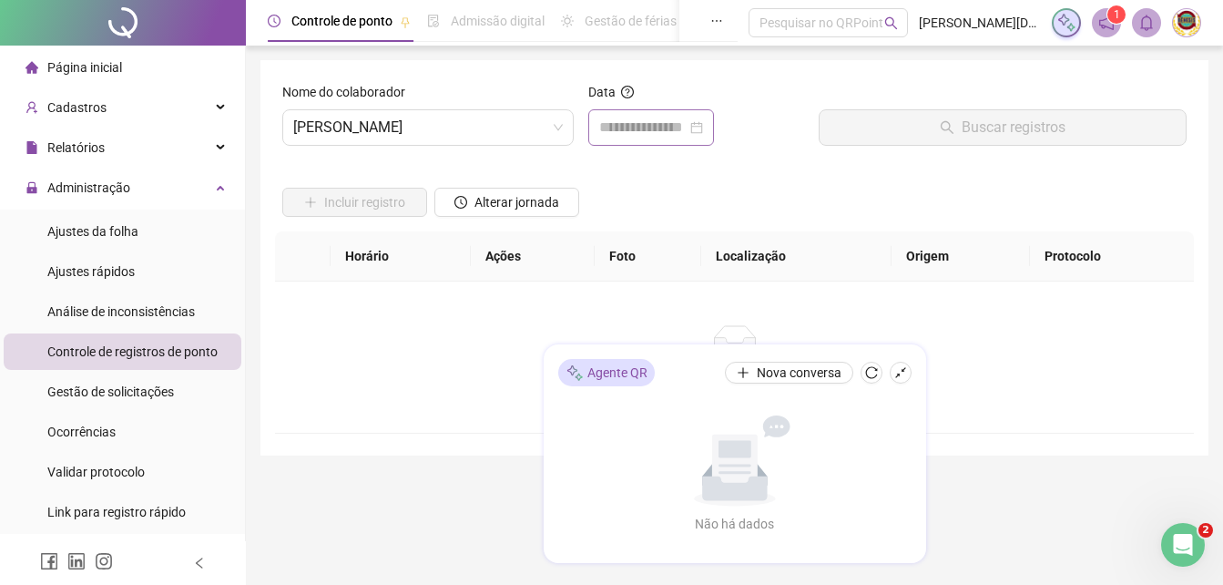
click at [703, 124] on div at bounding box center [651, 128] width 104 height 22
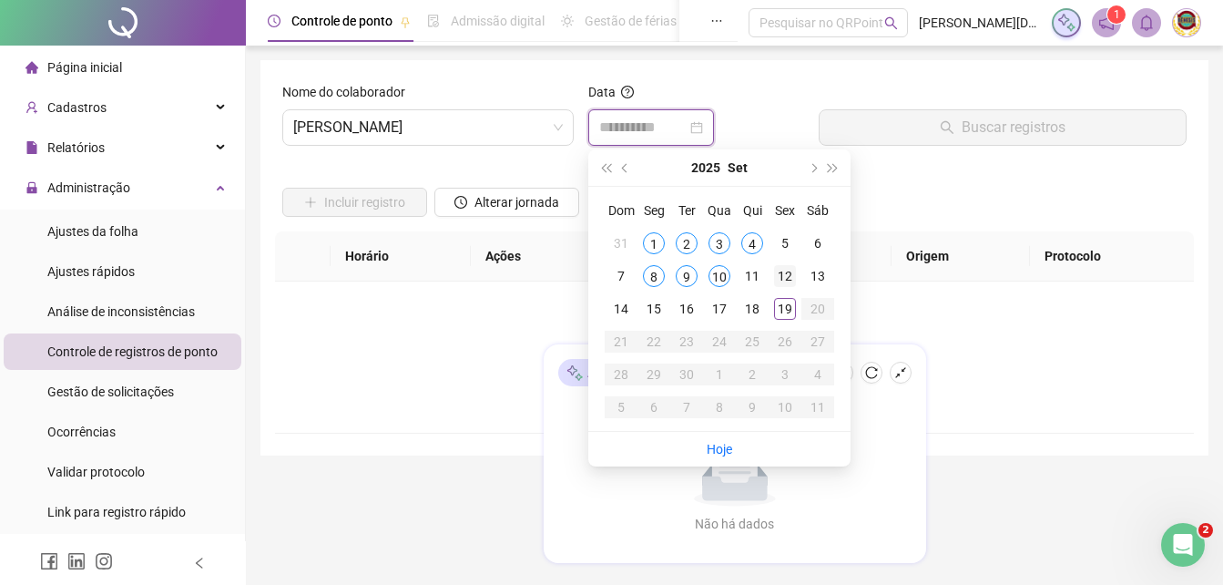
type input "**********"
click at [780, 268] on div "12" at bounding box center [785, 276] width 22 height 22
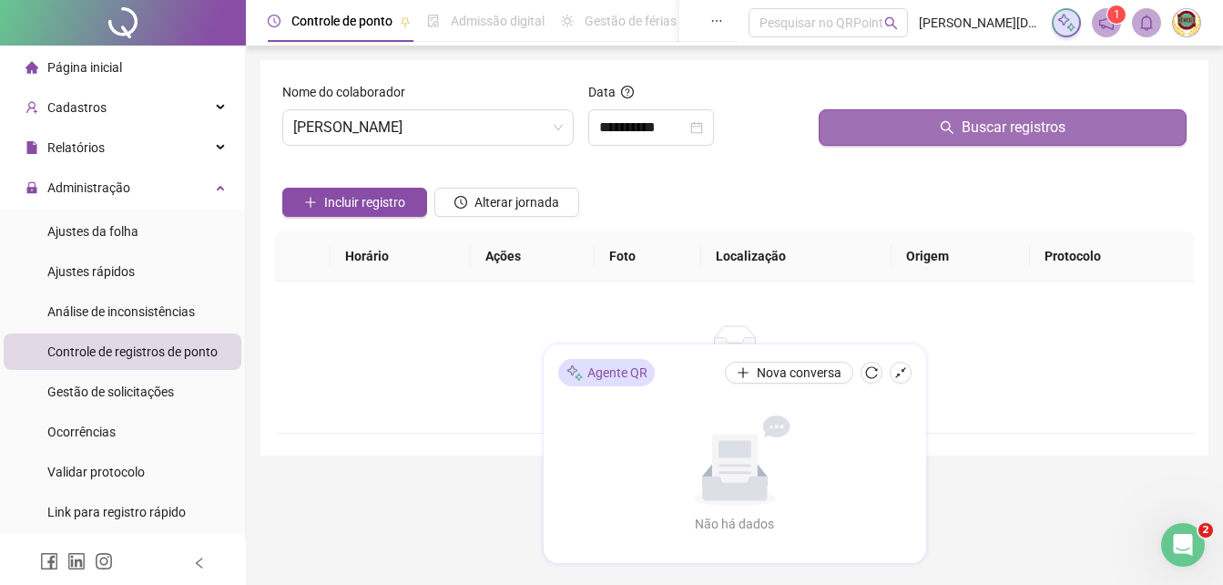
click at [1026, 127] on span "Buscar registros" at bounding box center [1014, 128] width 104 height 22
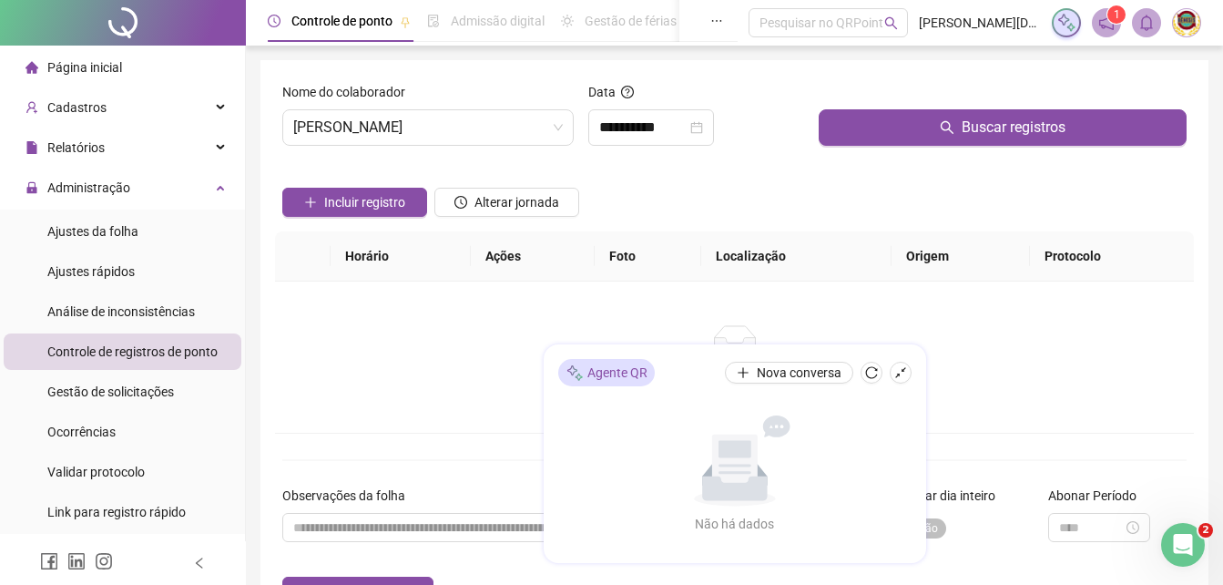
click at [71, 61] on span "Página inicial" at bounding box center [84, 67] width 75 height 15
